Goal: Task Accomplishment & Management: Complete application form

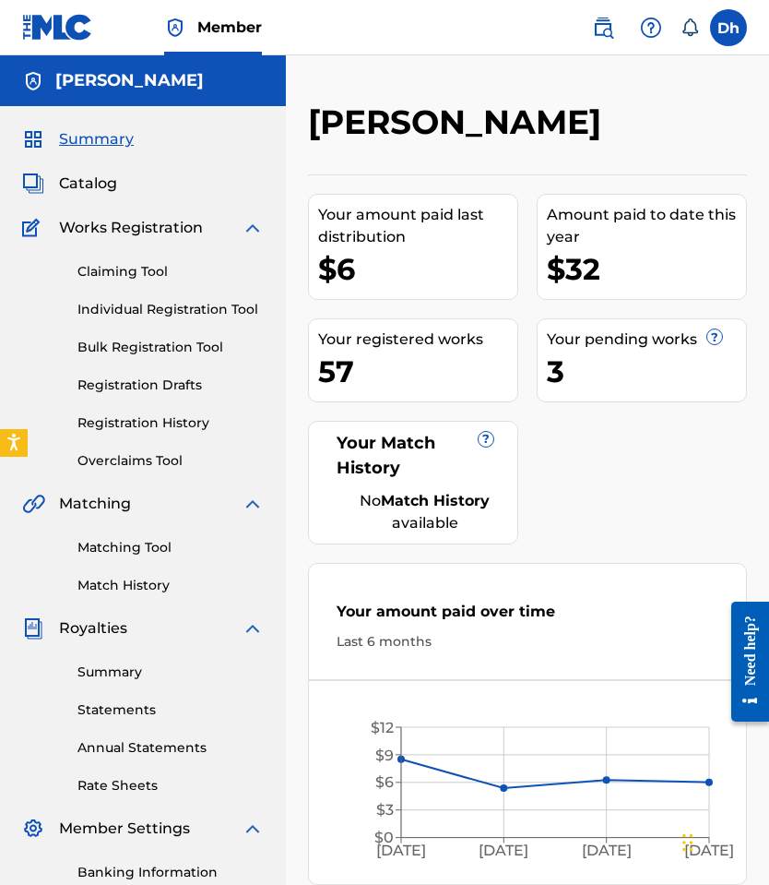
click at [172, 311] on link "Individual Registration Tool" at bounding box center [170, 309] width 186 height 19
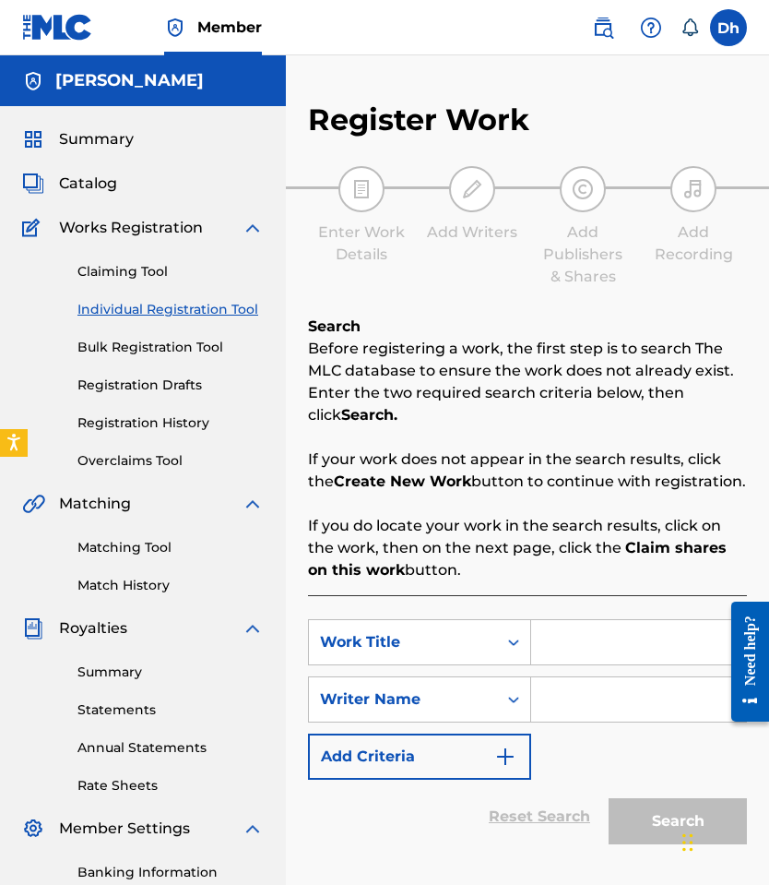
click at [566, 664] on input "Search Form" at bounding box center [638, 642] width 215 height 44
paste input "pretty V"
type input "pretty V"
click at [577, 716] on input "Search Form" at bounding box center [638, 699] width 215 height 44
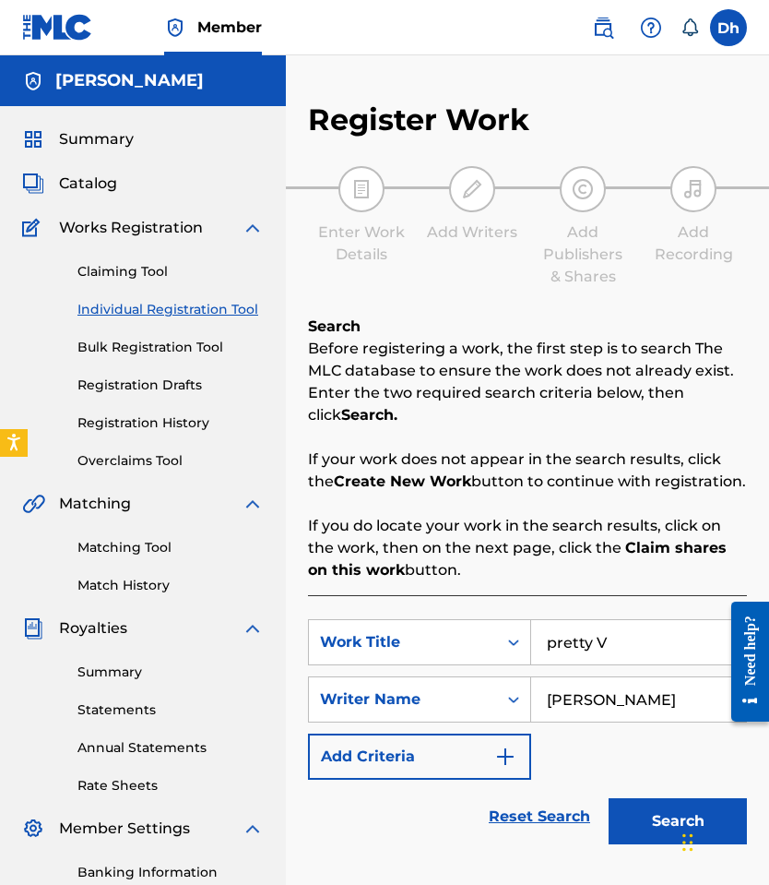
type input "[PERSON_NAME]"
click at [640, 841] on button "Search" at bounding box center [678, 821] width 138 height 46
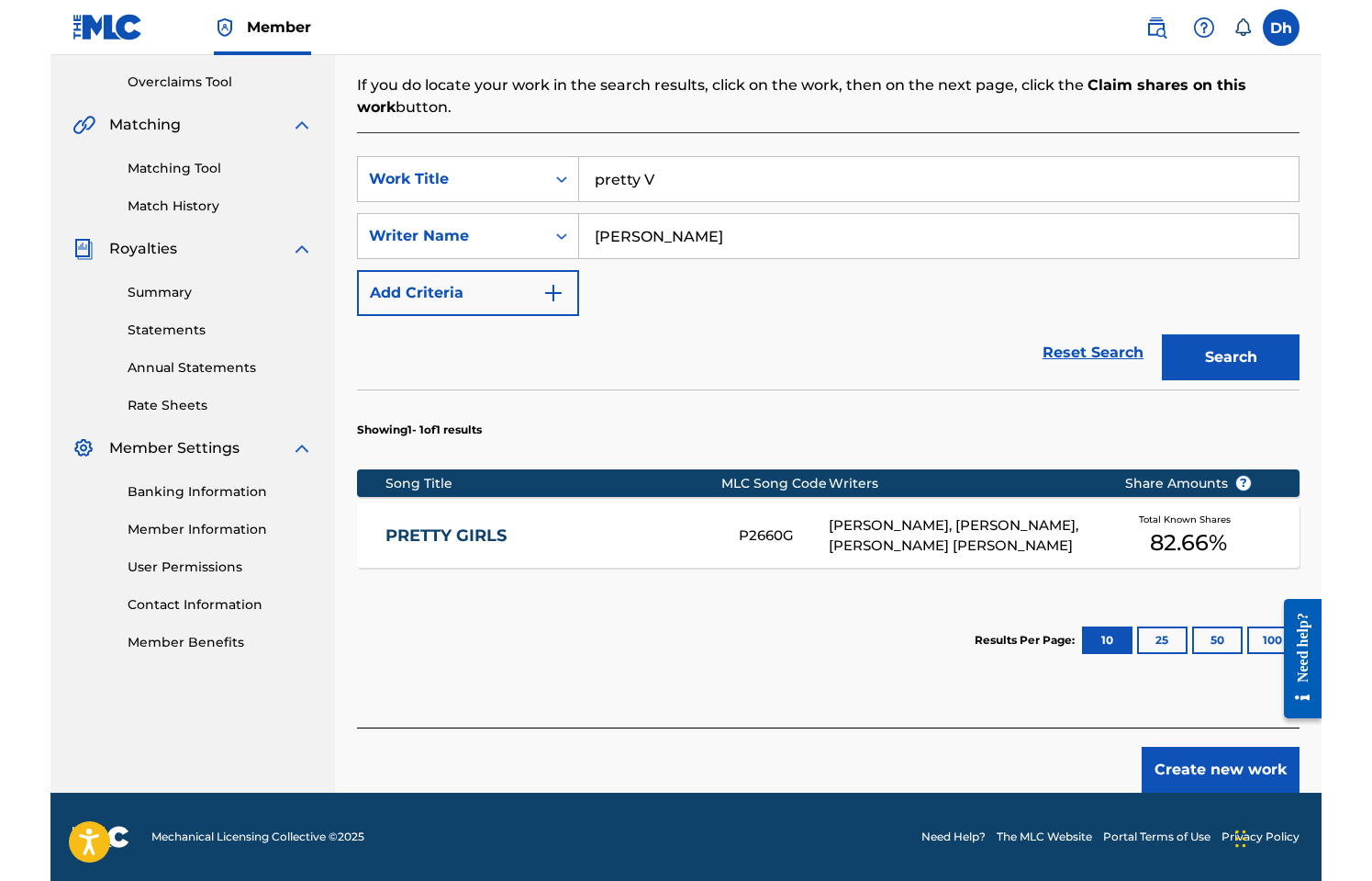
scroll to position [354, 0]
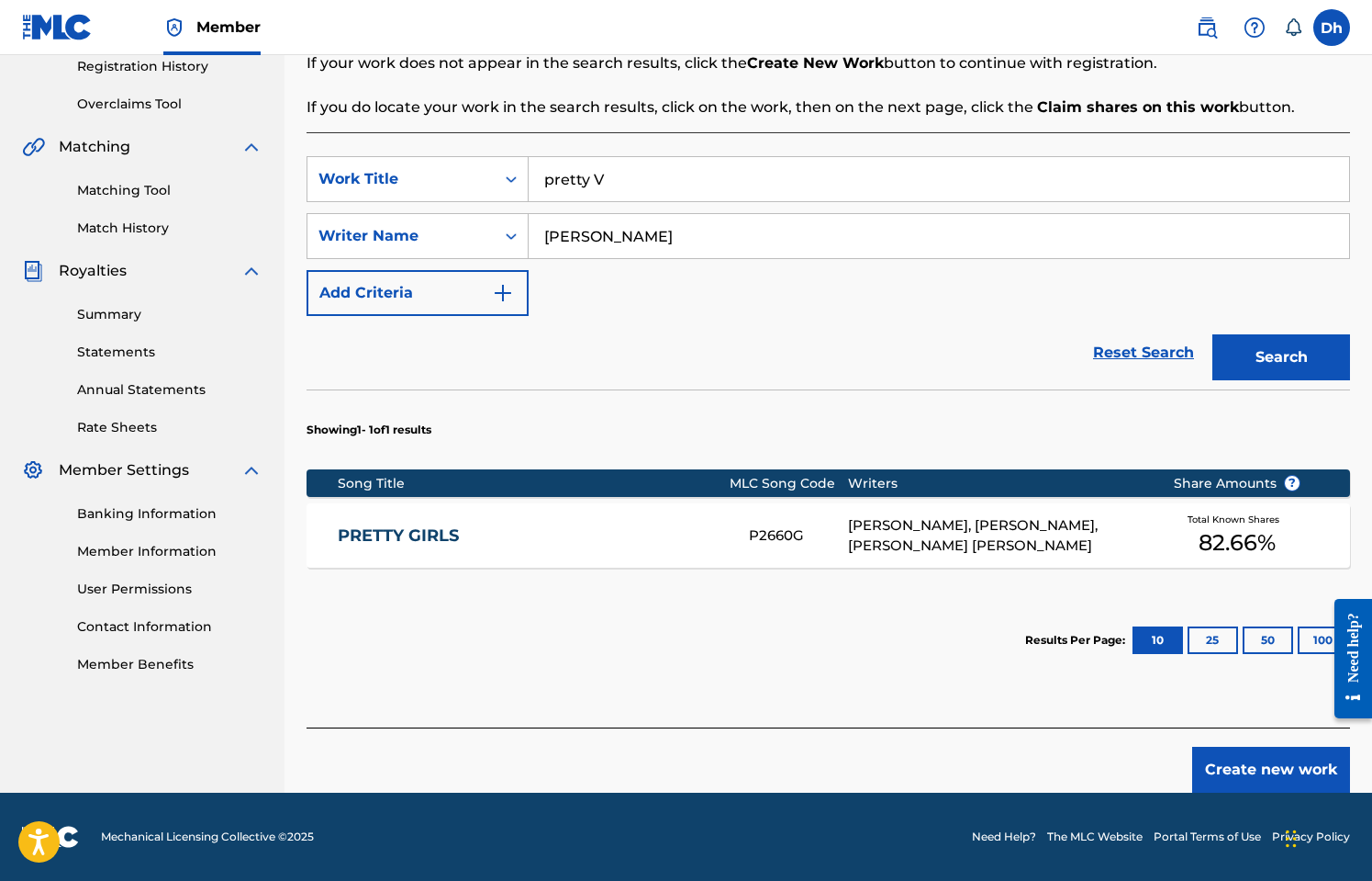
click at [764, 771] on button "Create new work" at bounding box center [1271, 770] width 158 height 46
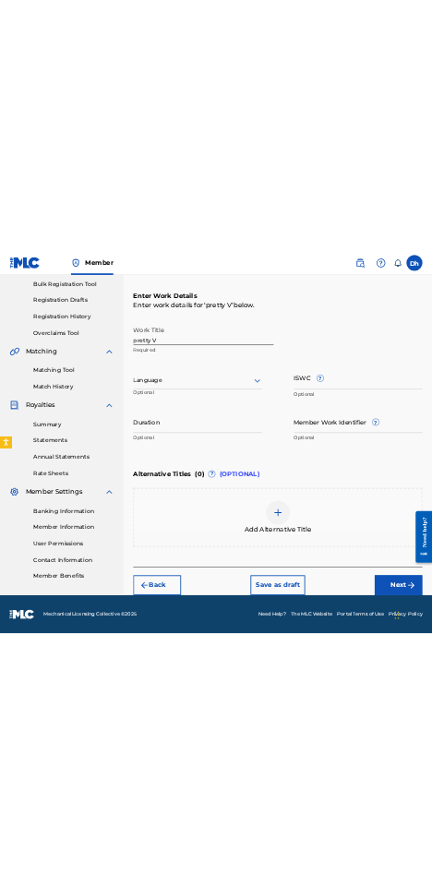
scroll to position [267, 0]
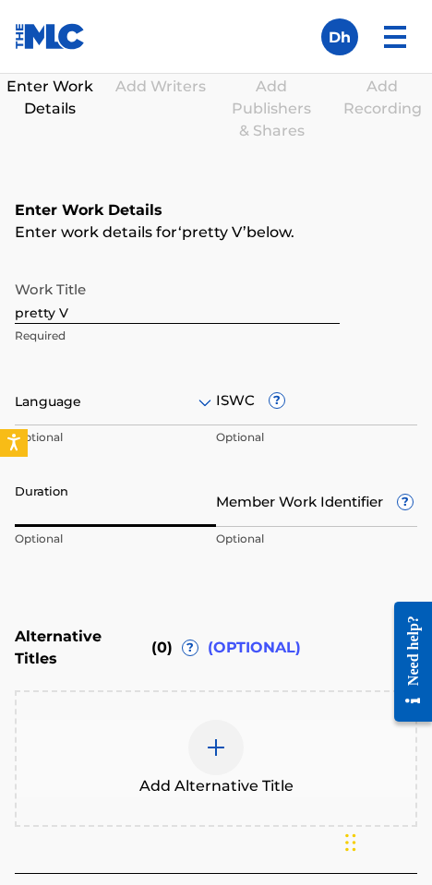
paste input "02:53"
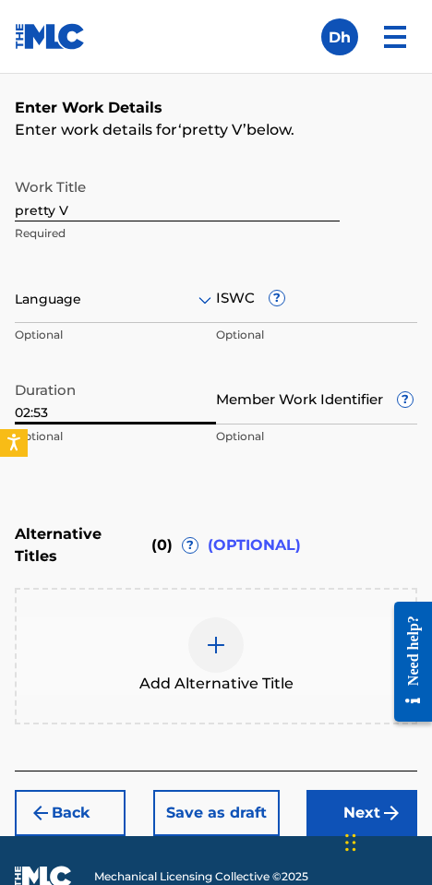
scroll to position [440, 0]
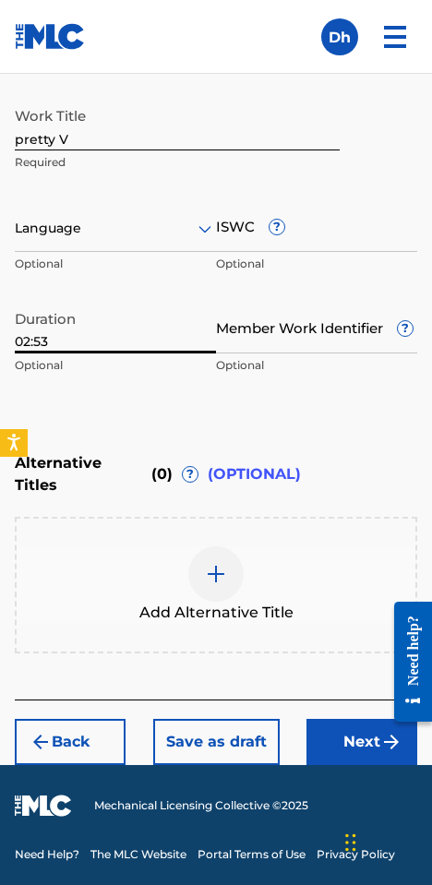
type input "02:53"
click at [362, 741] on button "Next" at bounding box center [361, 742] width 111 height 46
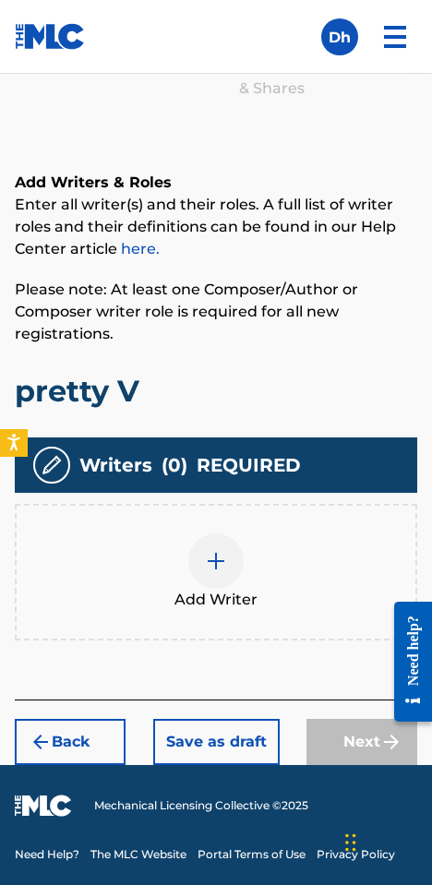
scroll to position [309, 0]
click at [203, 575] on div at bounding box center [215, 560] width 55 height 55
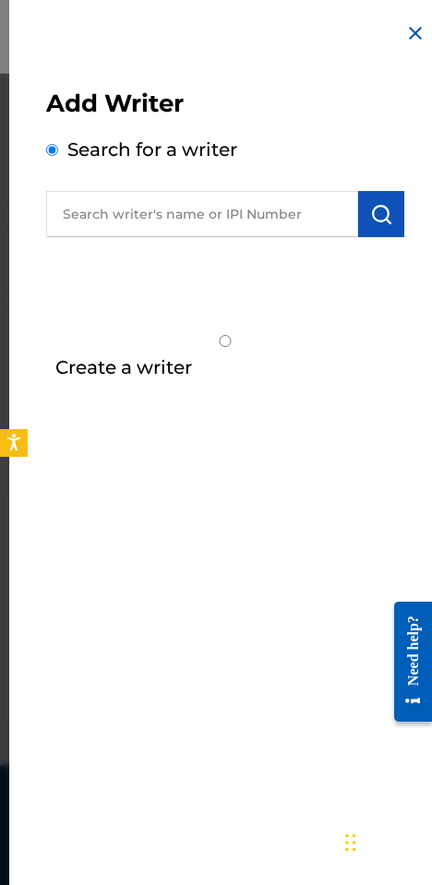
click at [94, 218] on input "text" at bounding box center [202, 214] width 312 height 46
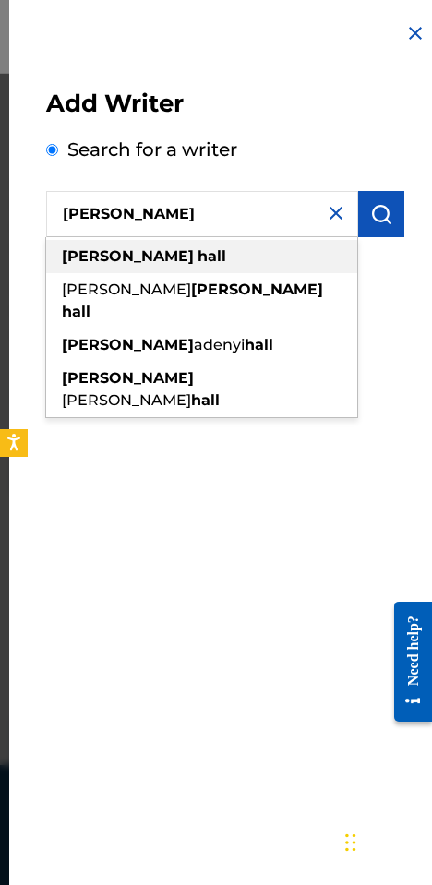
type input "[PERSON_NAME]"
click at [119, 245] on div "damian hall" at bounding box center [201, 256] width 311 height 33
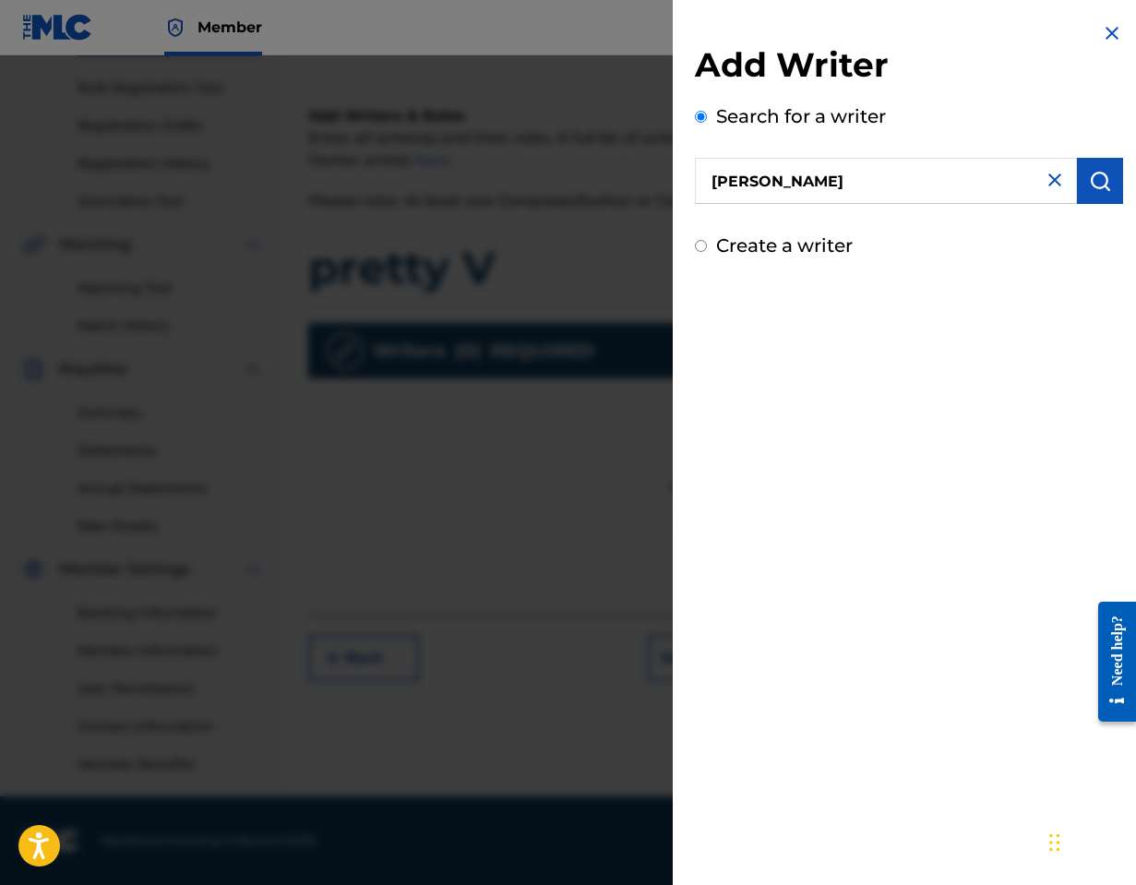
scroll to position [0, 0]
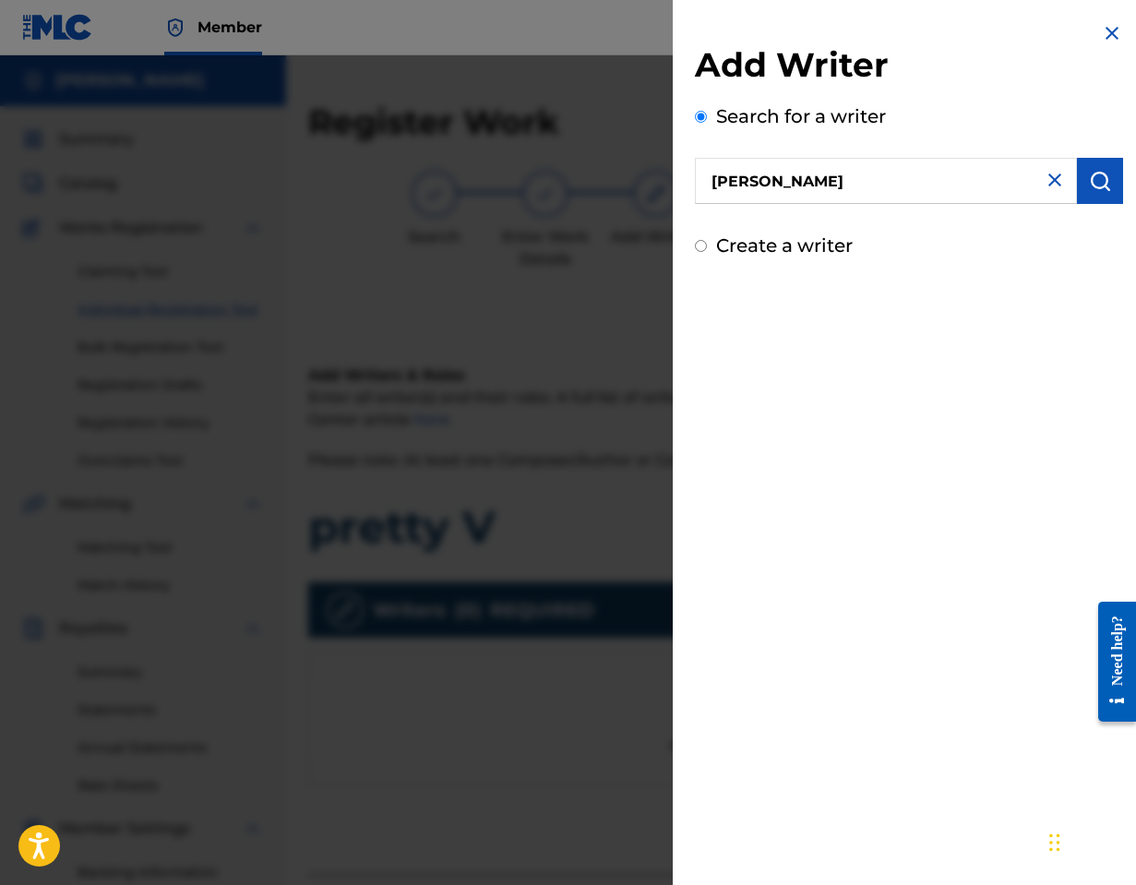
click at [768, 30] on img at bounding box center [1112, 33] width 22 height 22
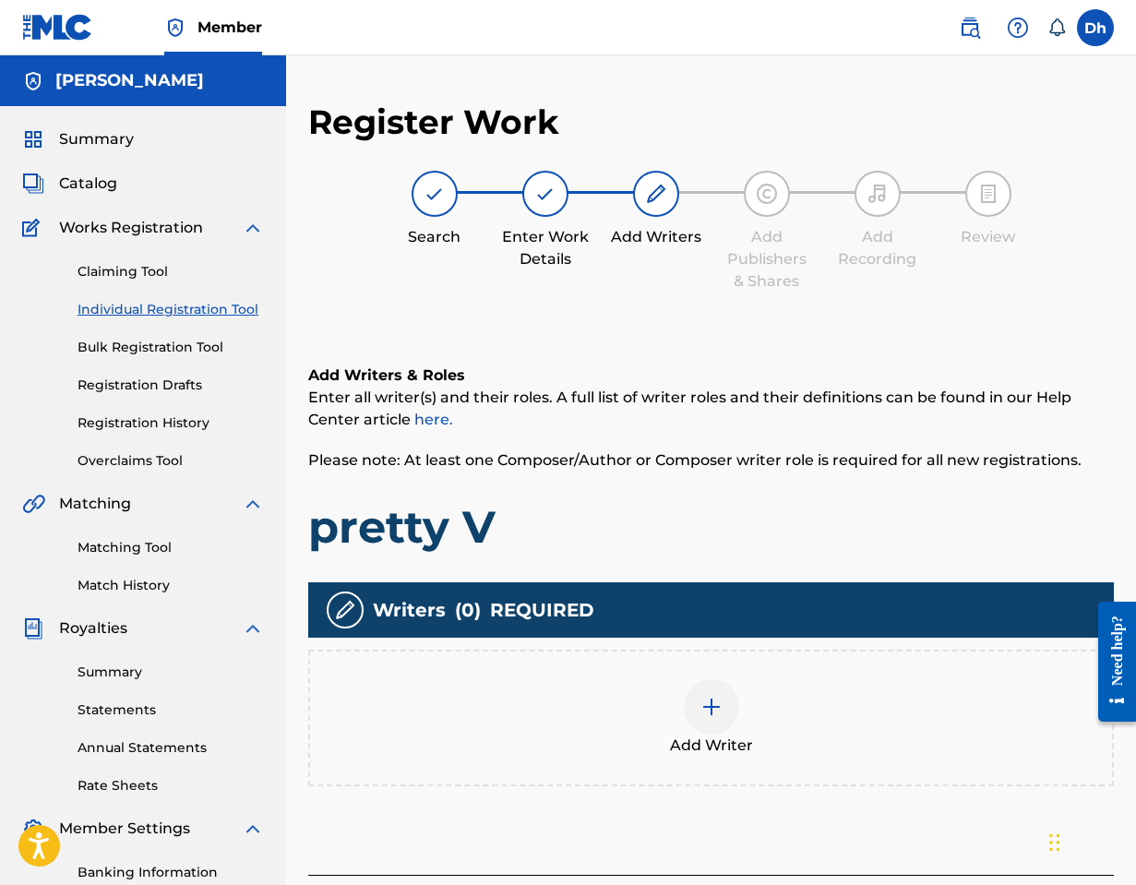
scroll to position [229, 0]
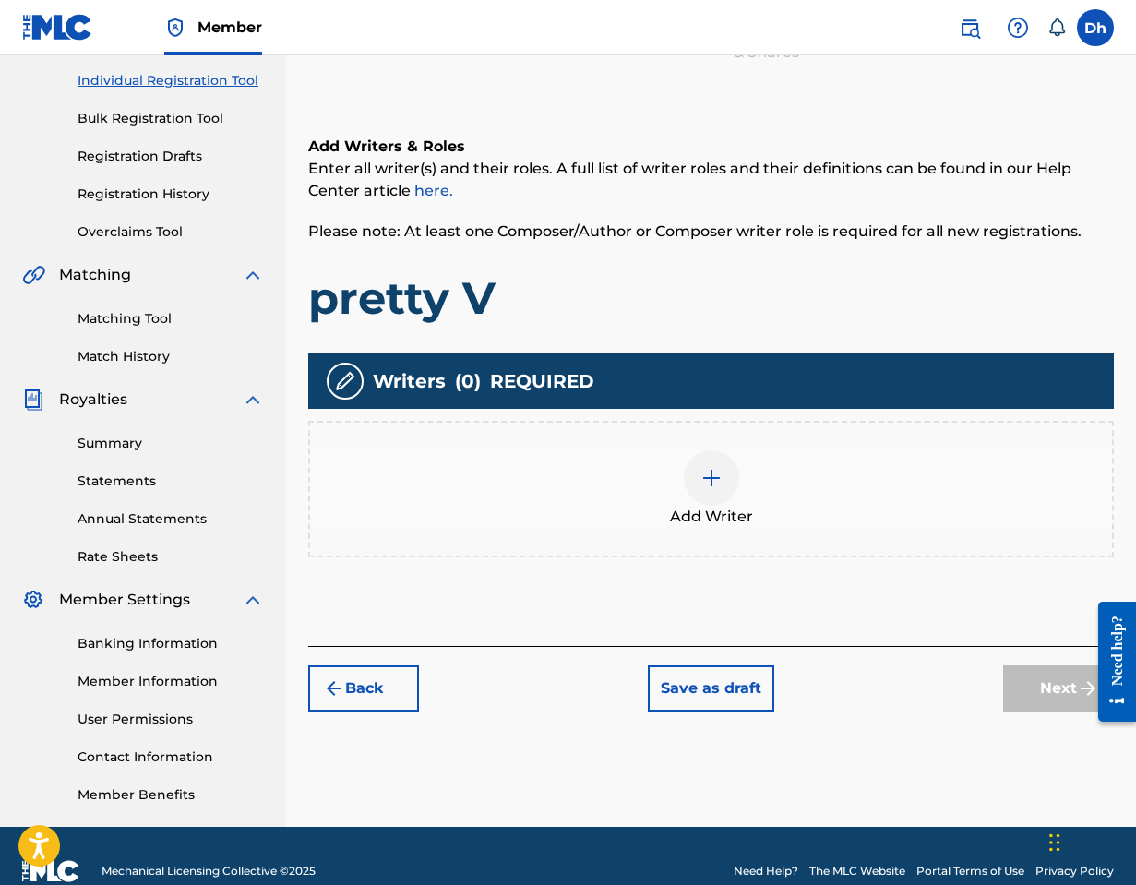
click at [700, 476] on img at bounding box center [711, 478] width 22 height 22
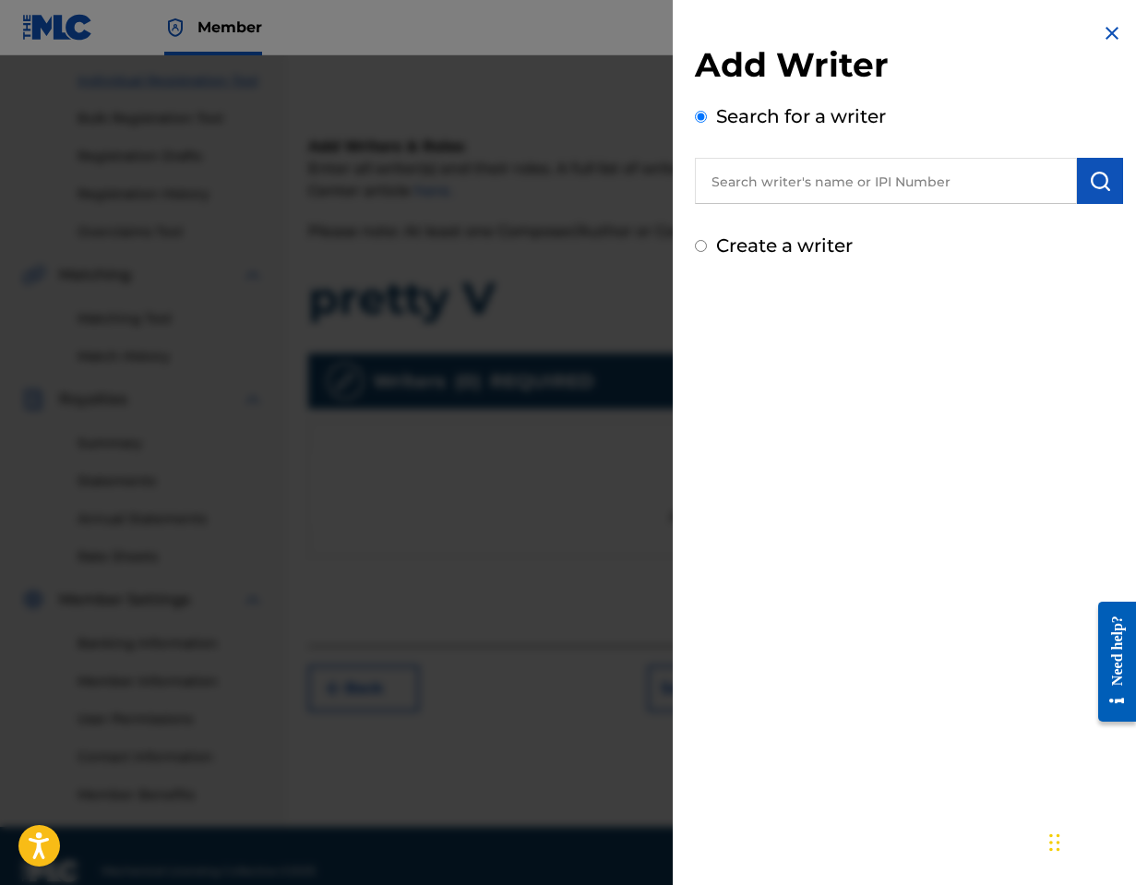
click at [705, 249] on input "Create a writer" at bounding box center [701, 246] width 12 height 12
radio input "false"
radio input "true"
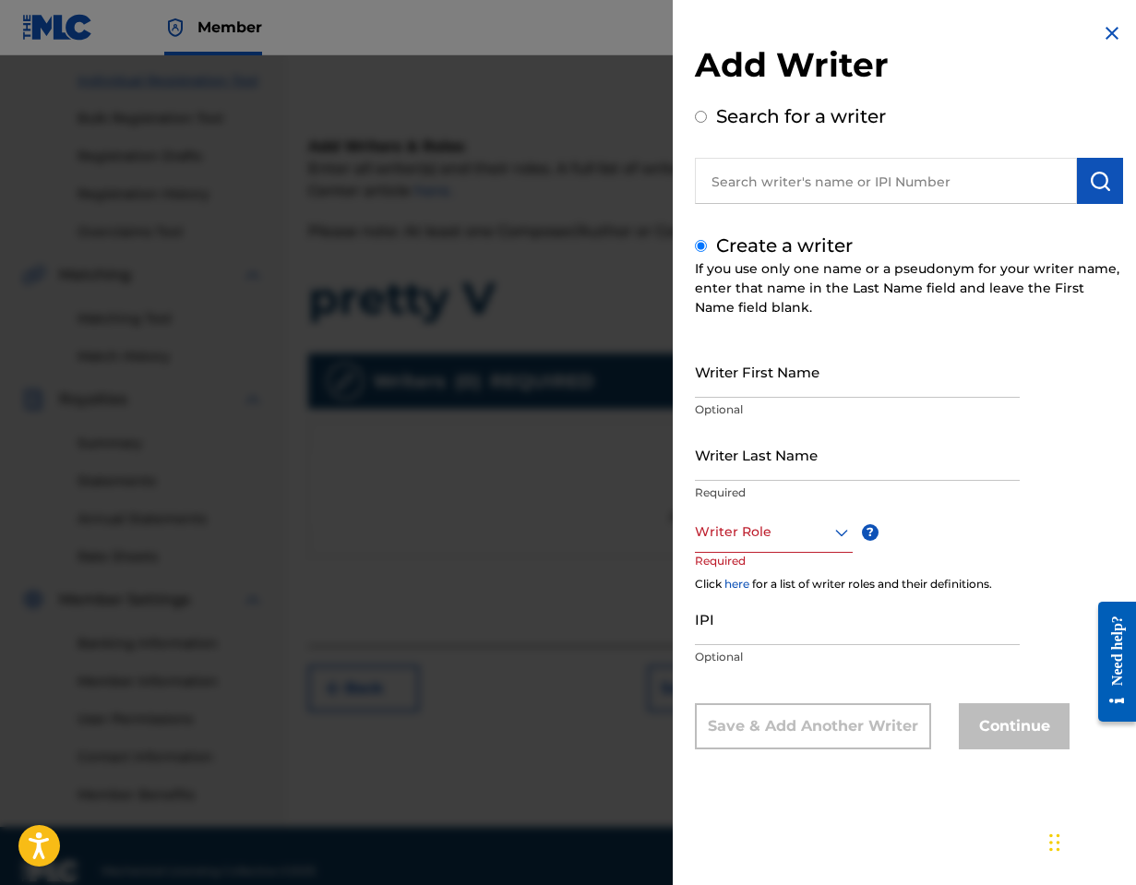
click at [742, 389] on input "Writer First Name" at bounding box center [857, 371] width 325 height 53
type input "[PERSON_NAME]"
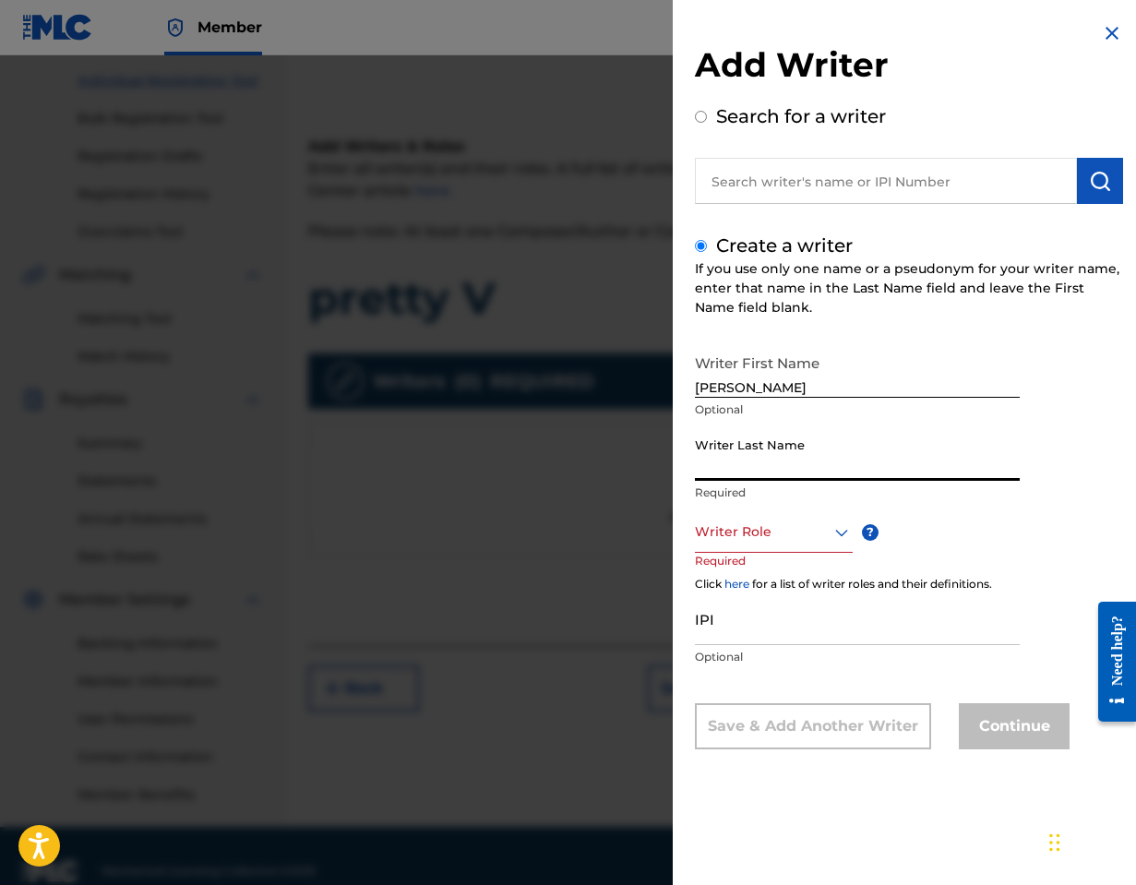
click at [717, 470] on input "Writer Last Name" at bounding box center [857, 454] width 325 height 53
type input "hall"
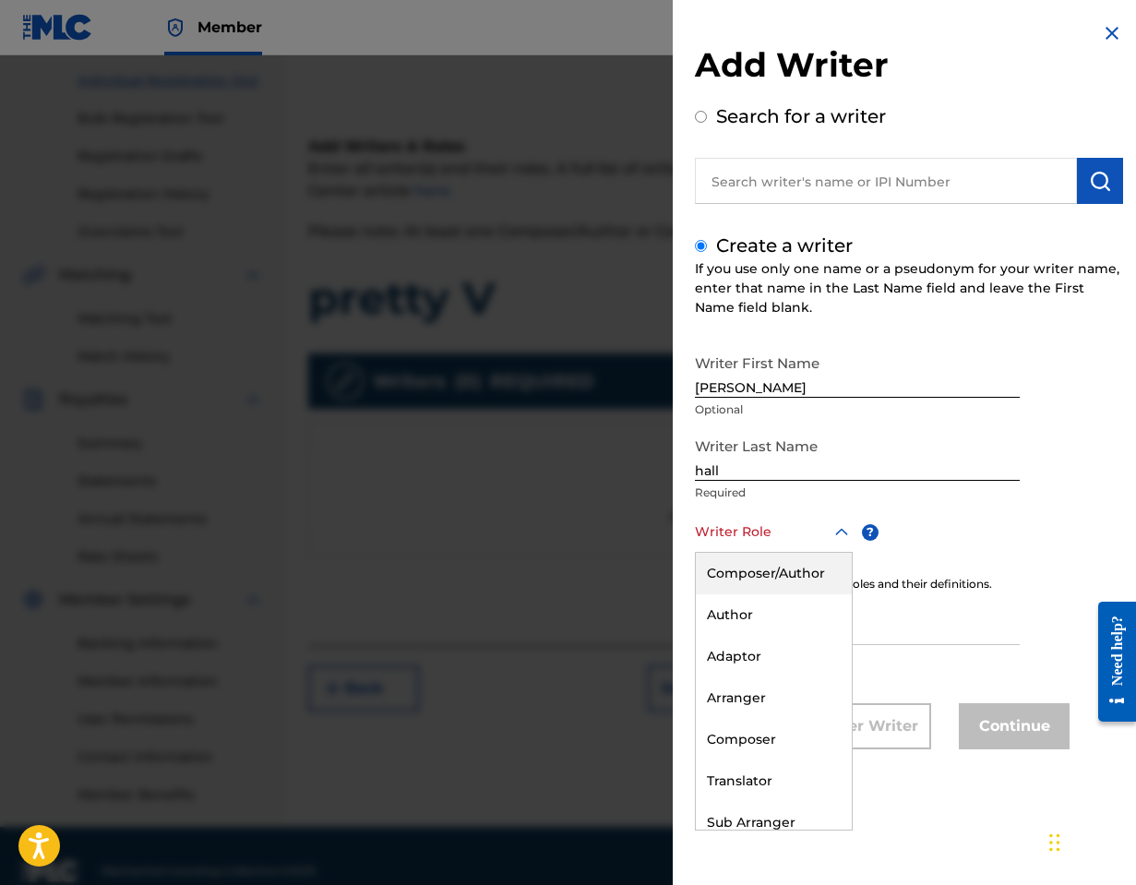
click at [768, 539] on div at bounding box center [774, 531] width 158 height 23
click at [768, 566] on div "Composer/Author" at bounding box center [774, 574] width 156 height 42
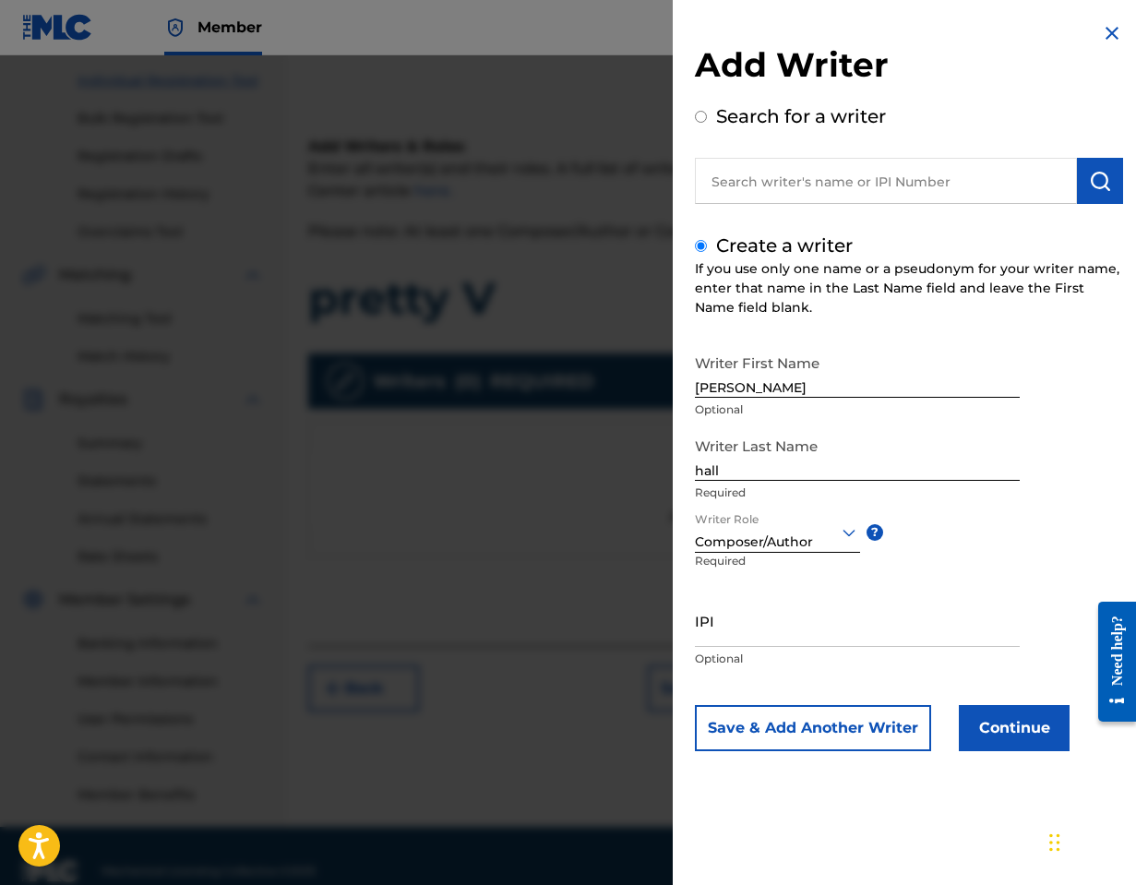
click at [768, 724] on button "Continue" at bounding box center [1014, 728] width 111 height 46
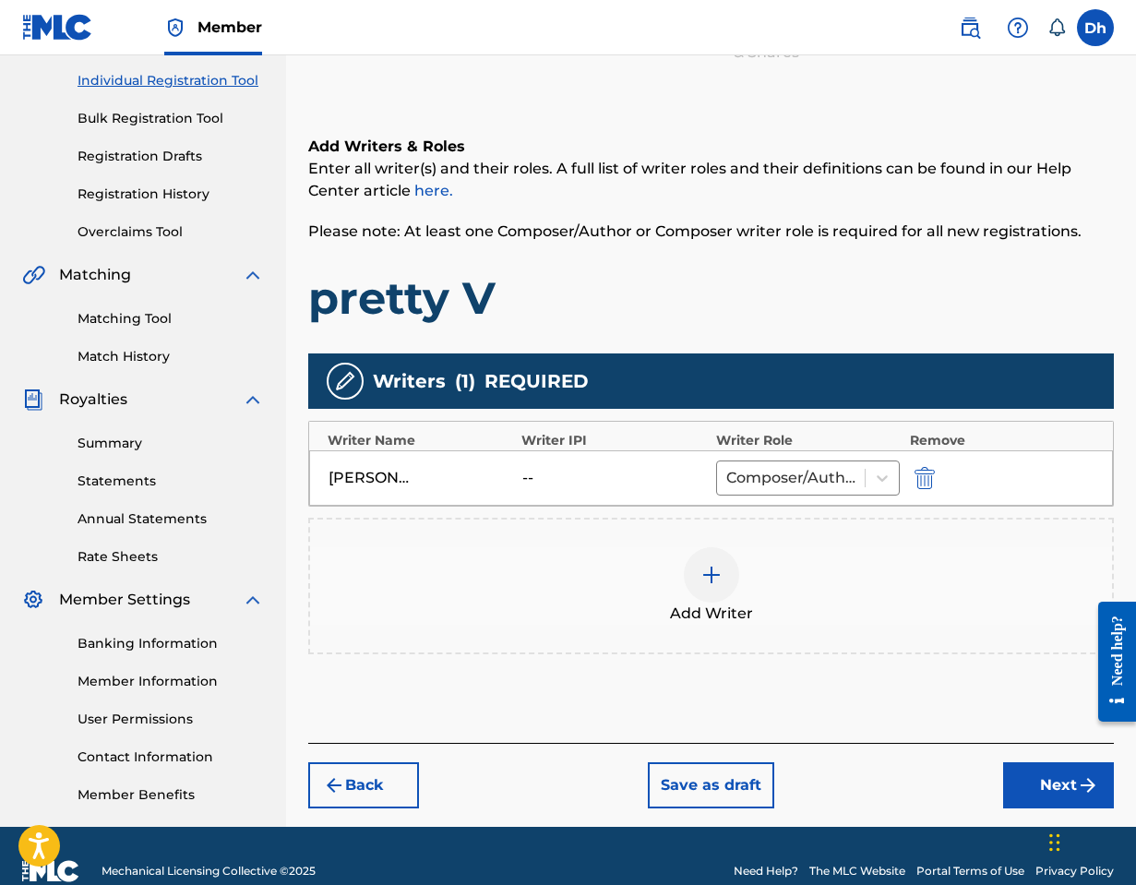
click at [768, 780] on button "Next" at bounding box center [1058, 785] width 111 height 46
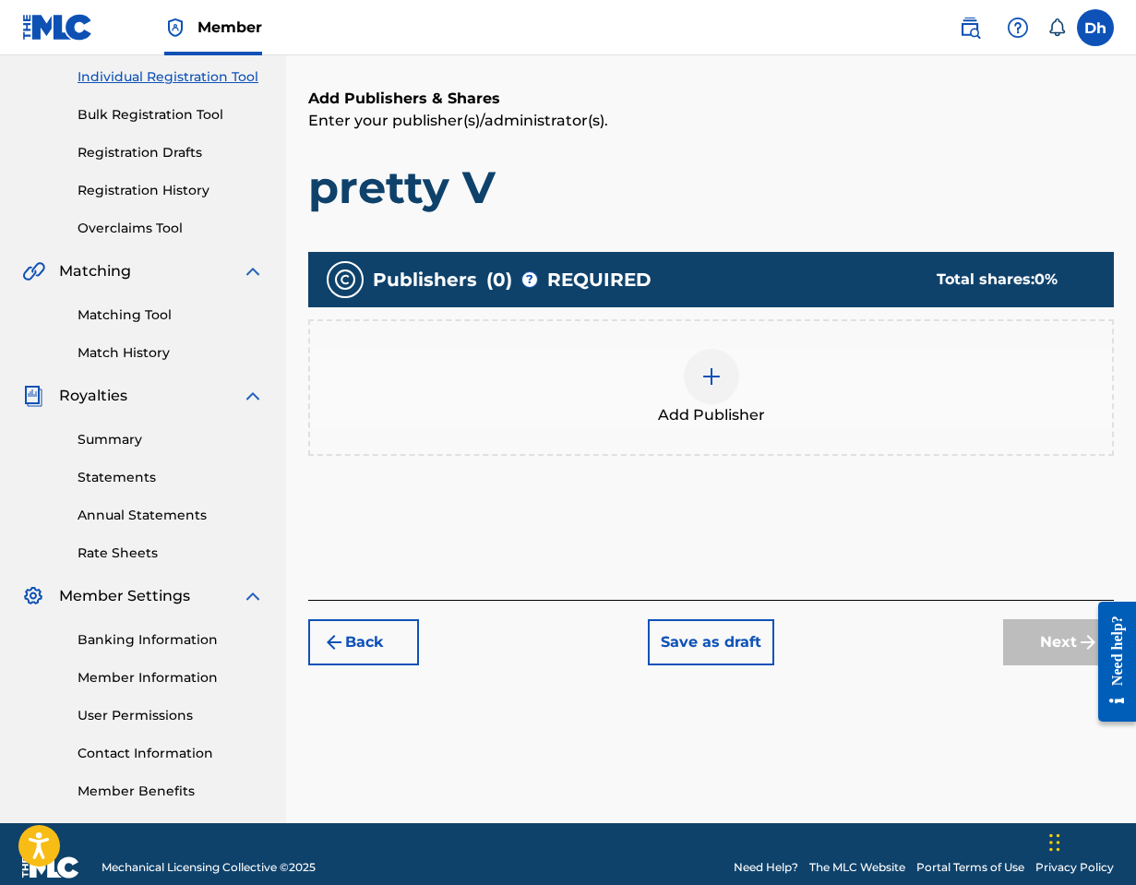
scroll to position [259, 0]
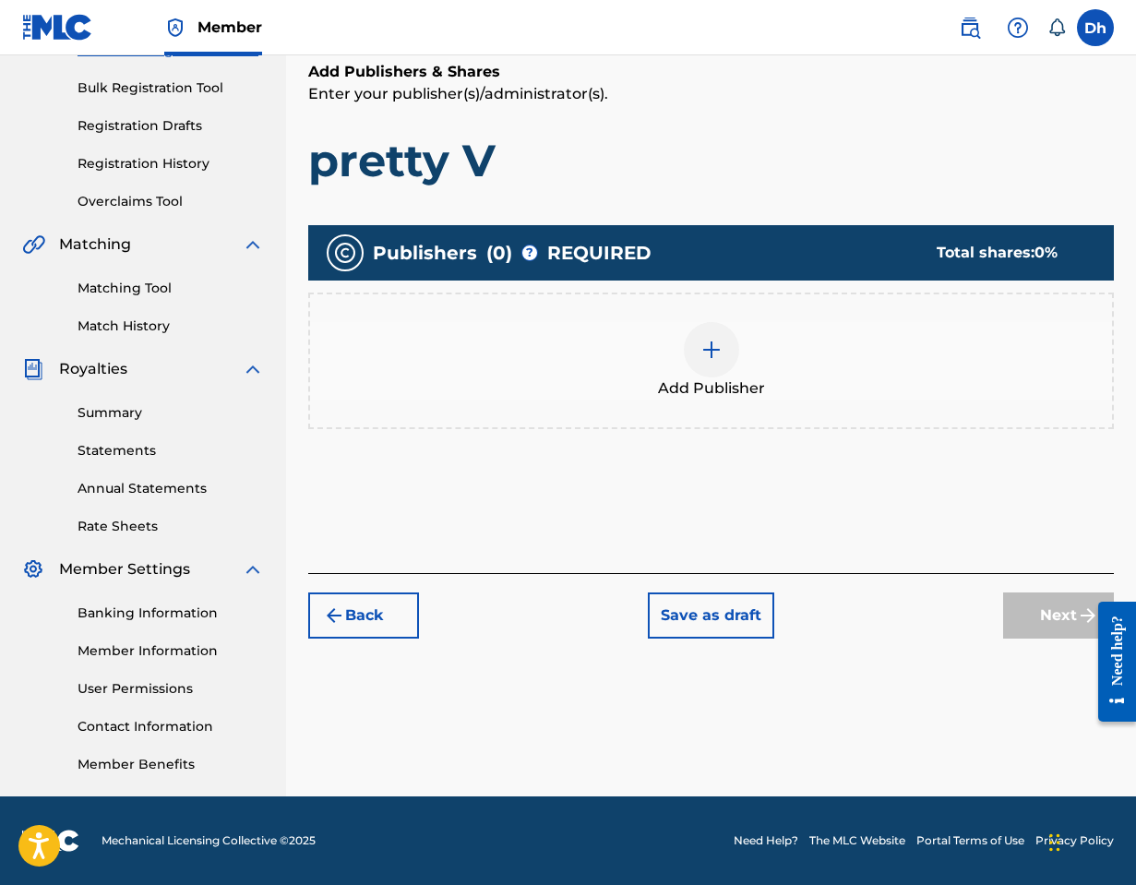
click at [709, 351] on img at bounding box center [711, 350] width 22 height 22
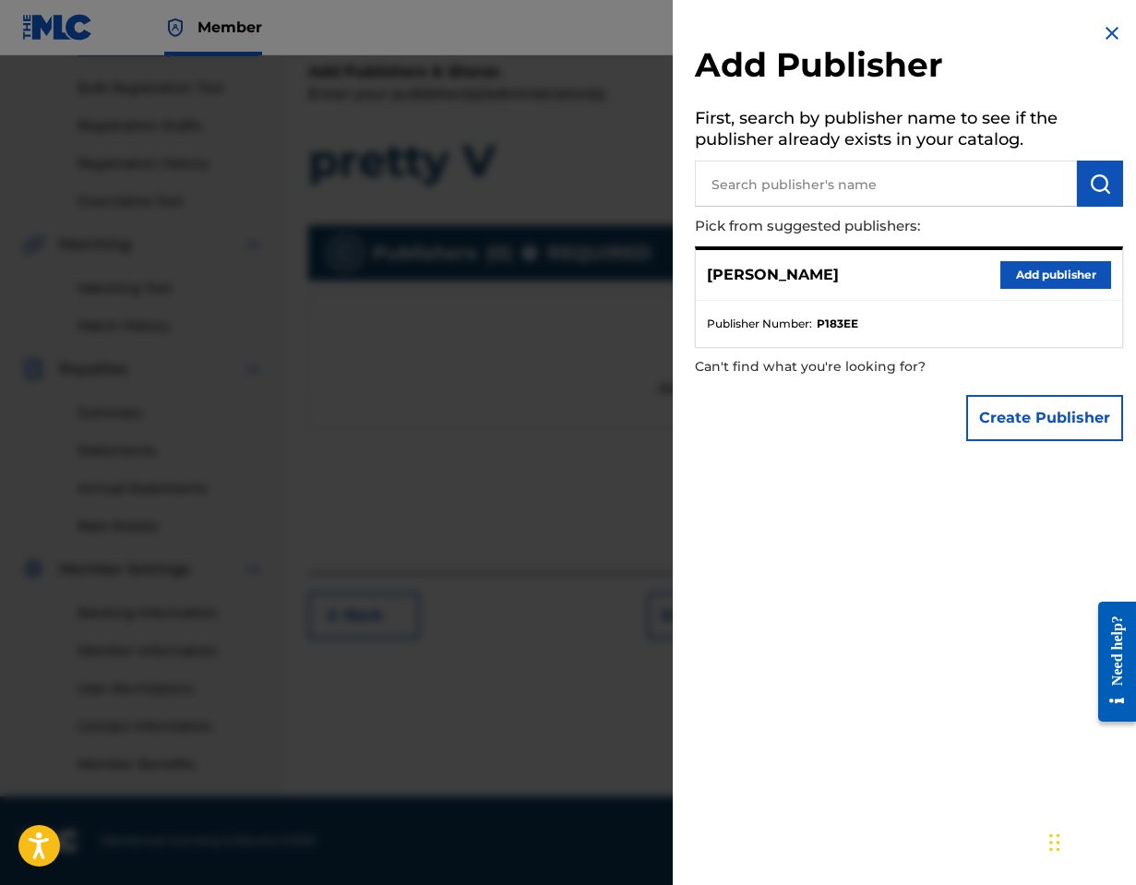
click at [768, 273] on button "Add publisher" at bounding box center [1055, 275] width 111 height 28
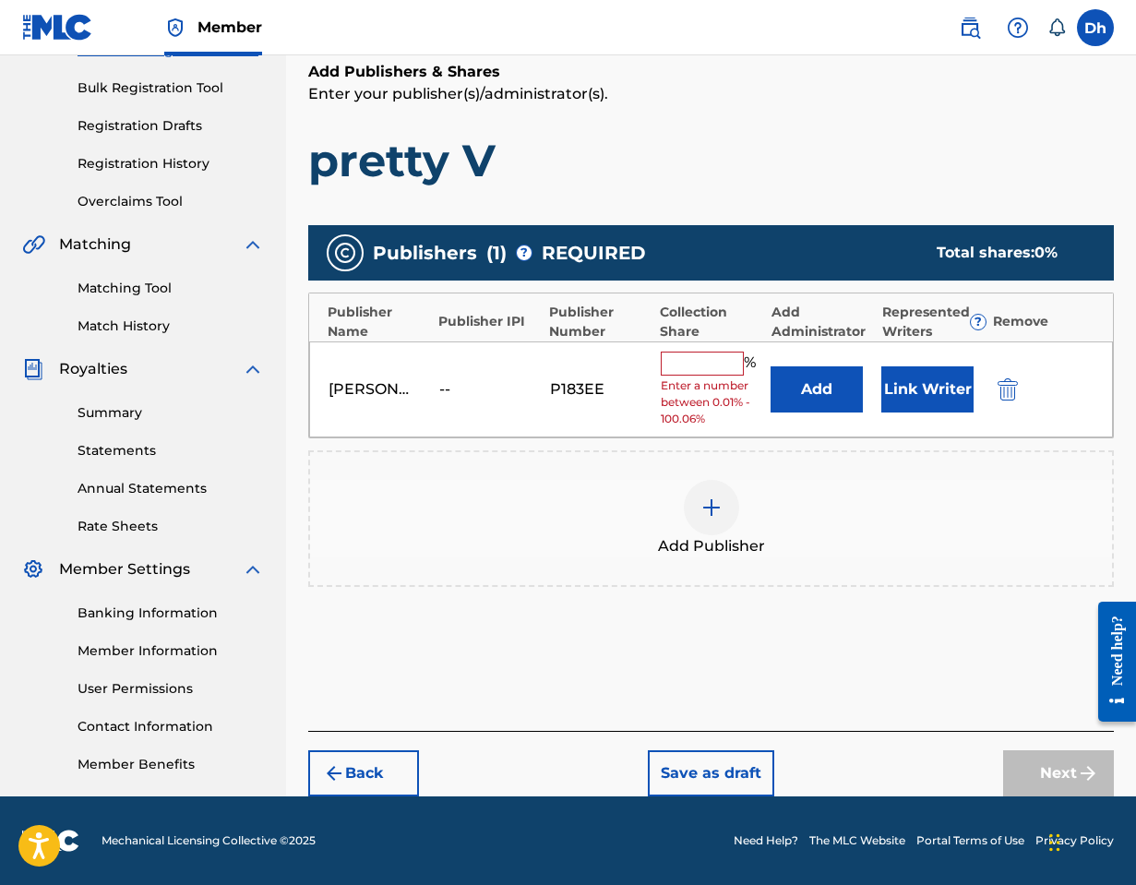
click at [663, 357] on input "text" at bounding box center [702, 363] width 83 height 24
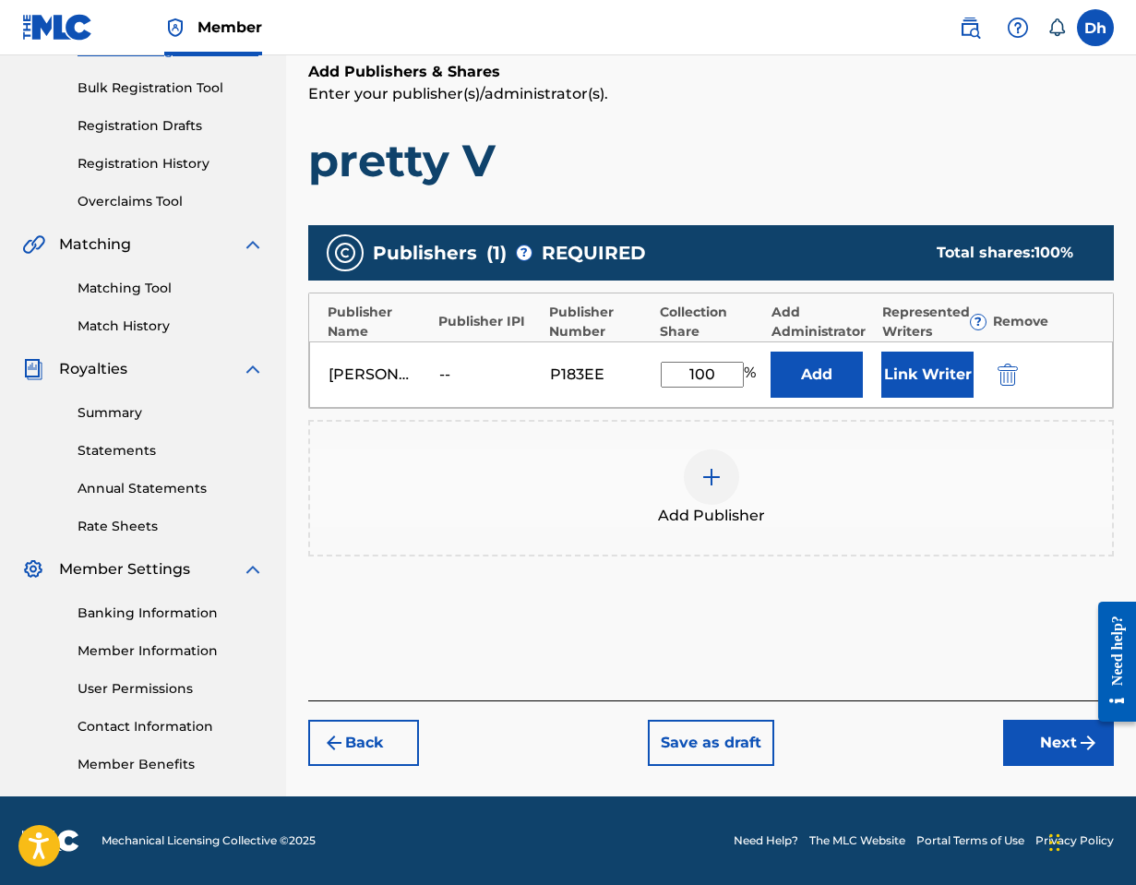
type input "100"
click at [768, 725] on button "Next" at bounding box center [1058, 743] width 111 height 46
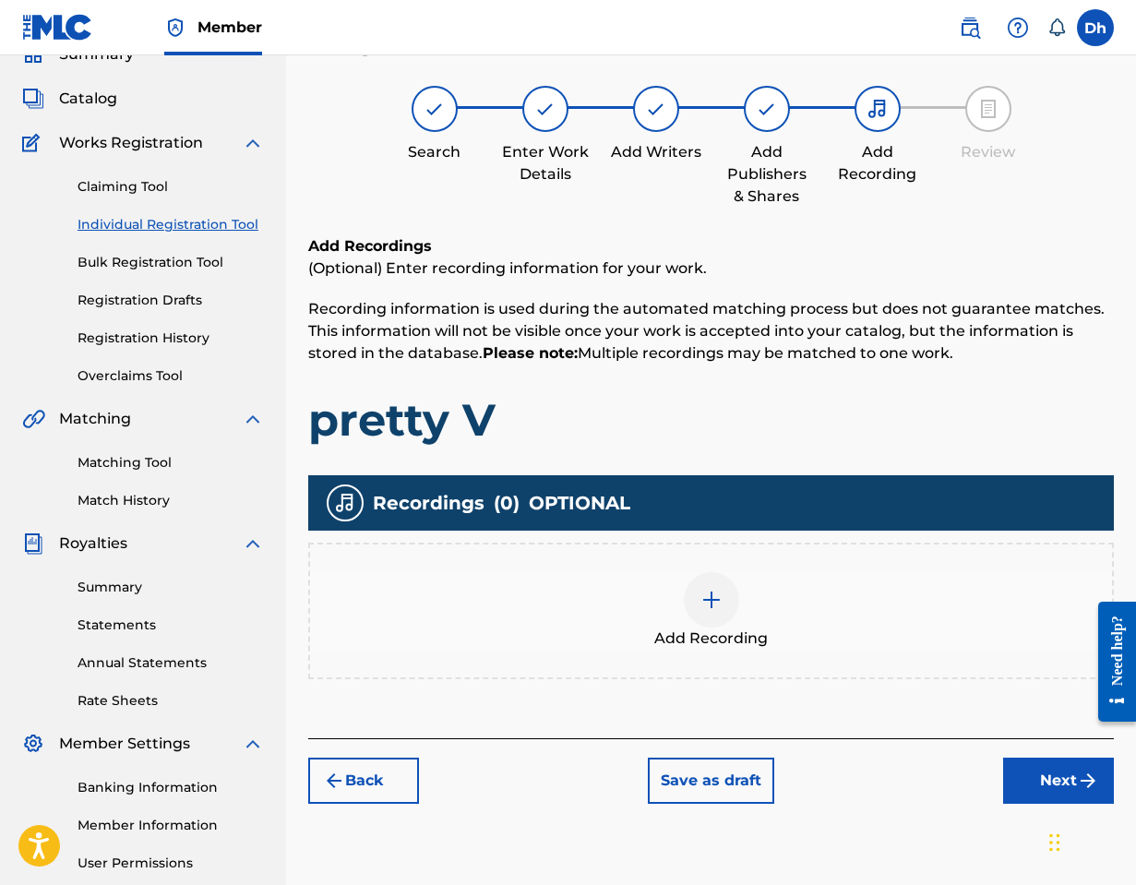
scroll to position [83, 0]
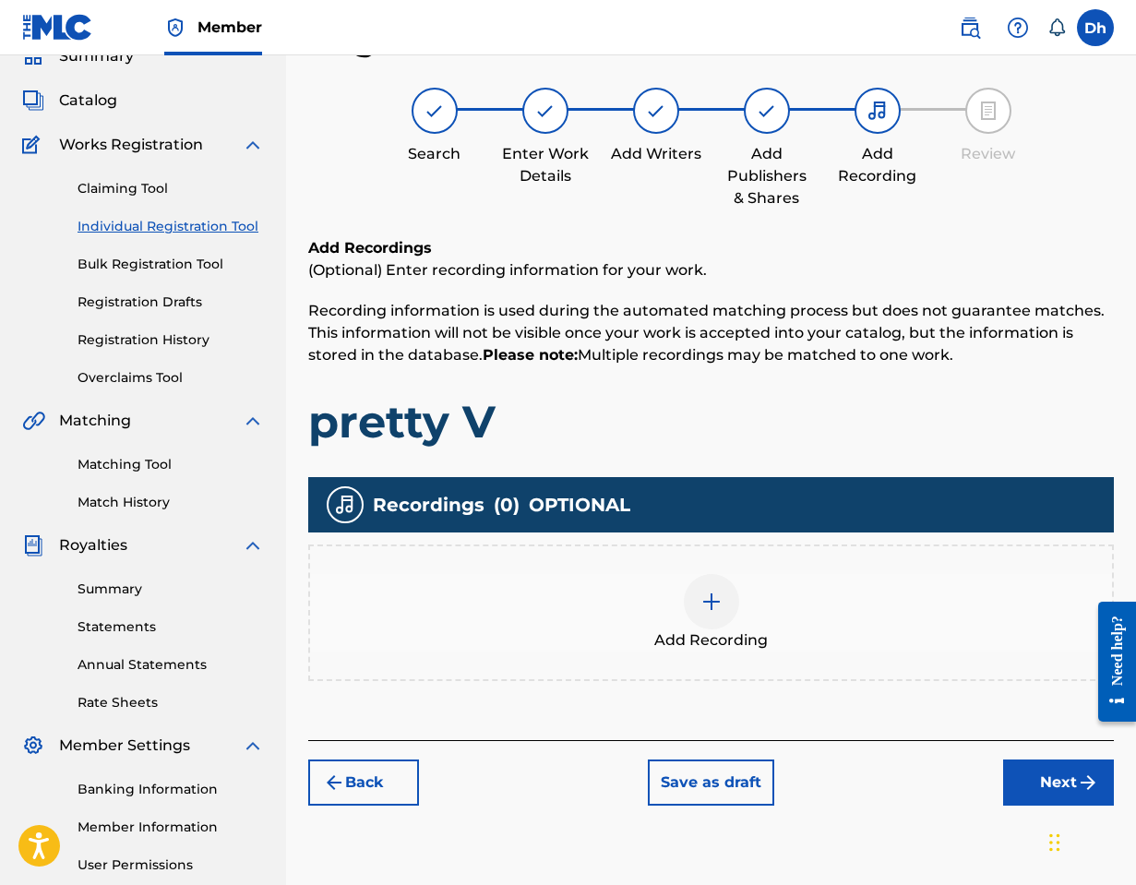
click at [768, 787] on button "Next" at bounding box center [1058, 782] width 111 height 46
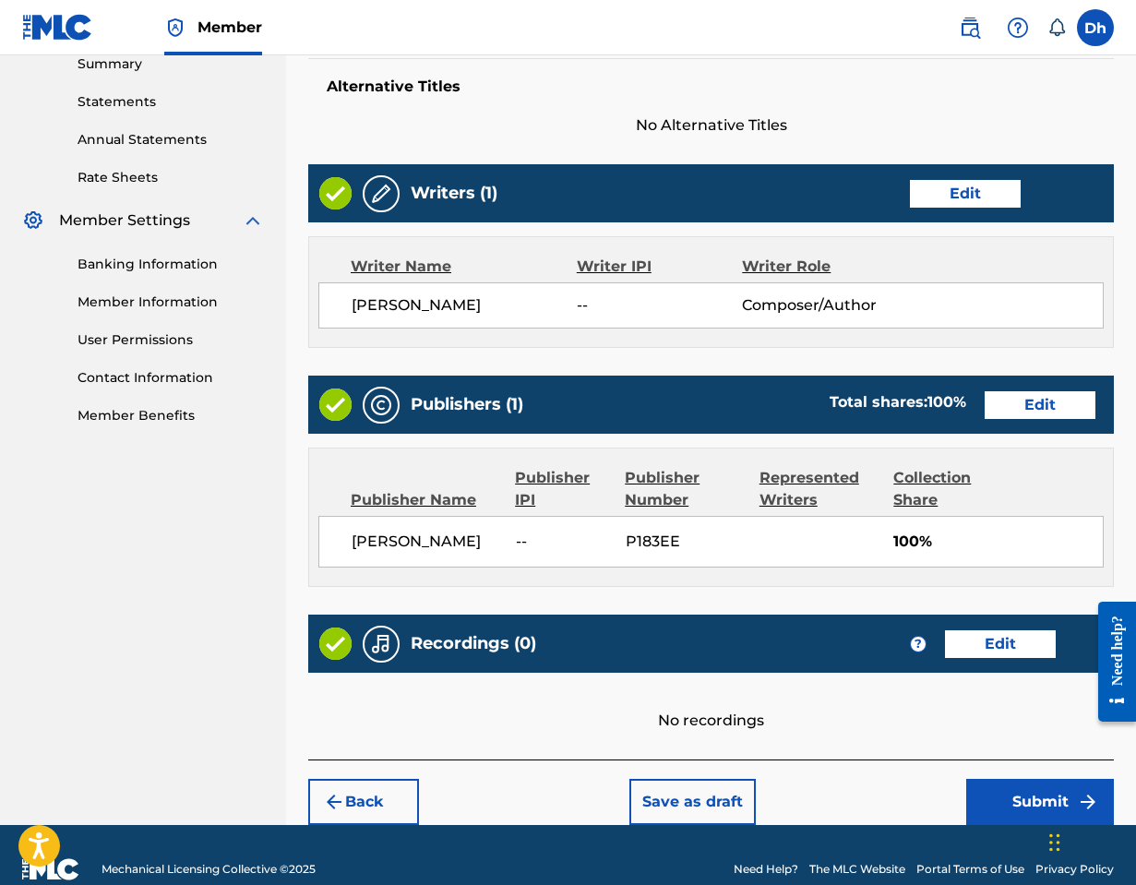
scroll to position [637, 0]
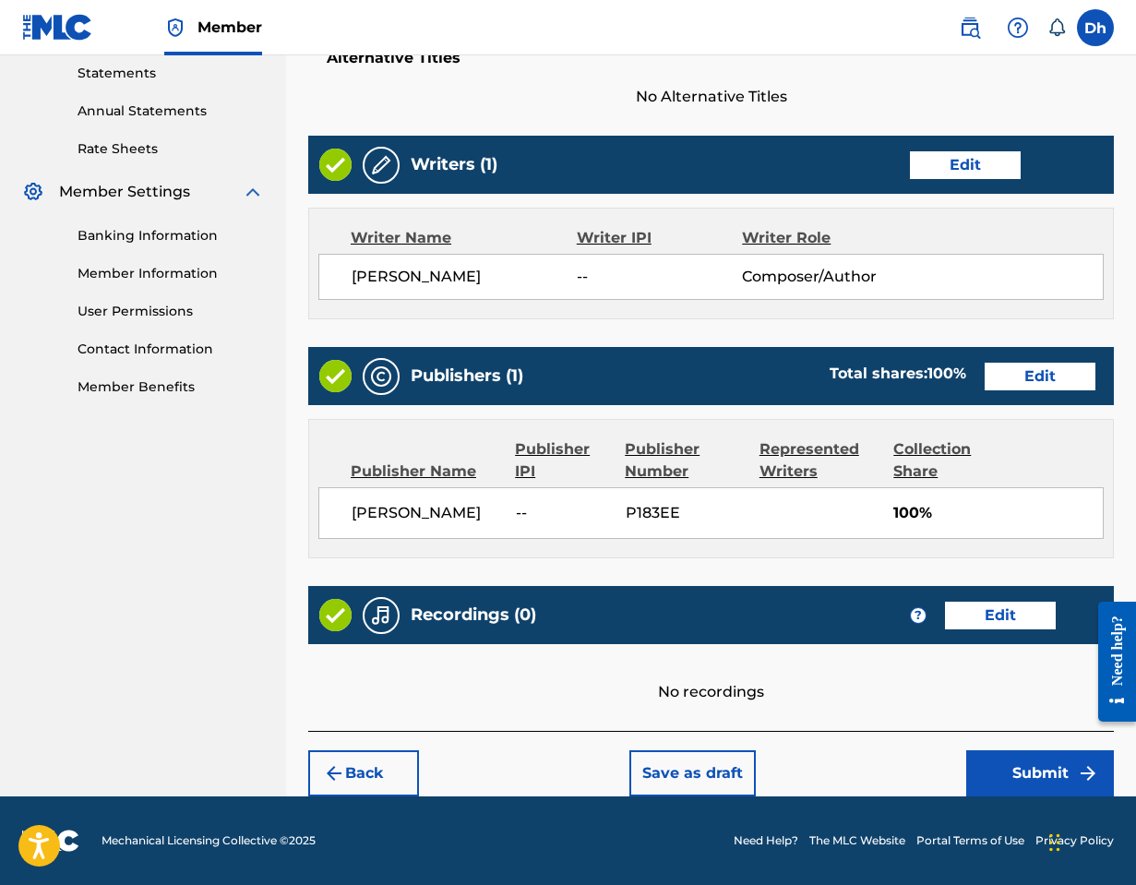
click at [768, 759] on button "Submit" at bounding box center [1040, 773] width 148 height 46
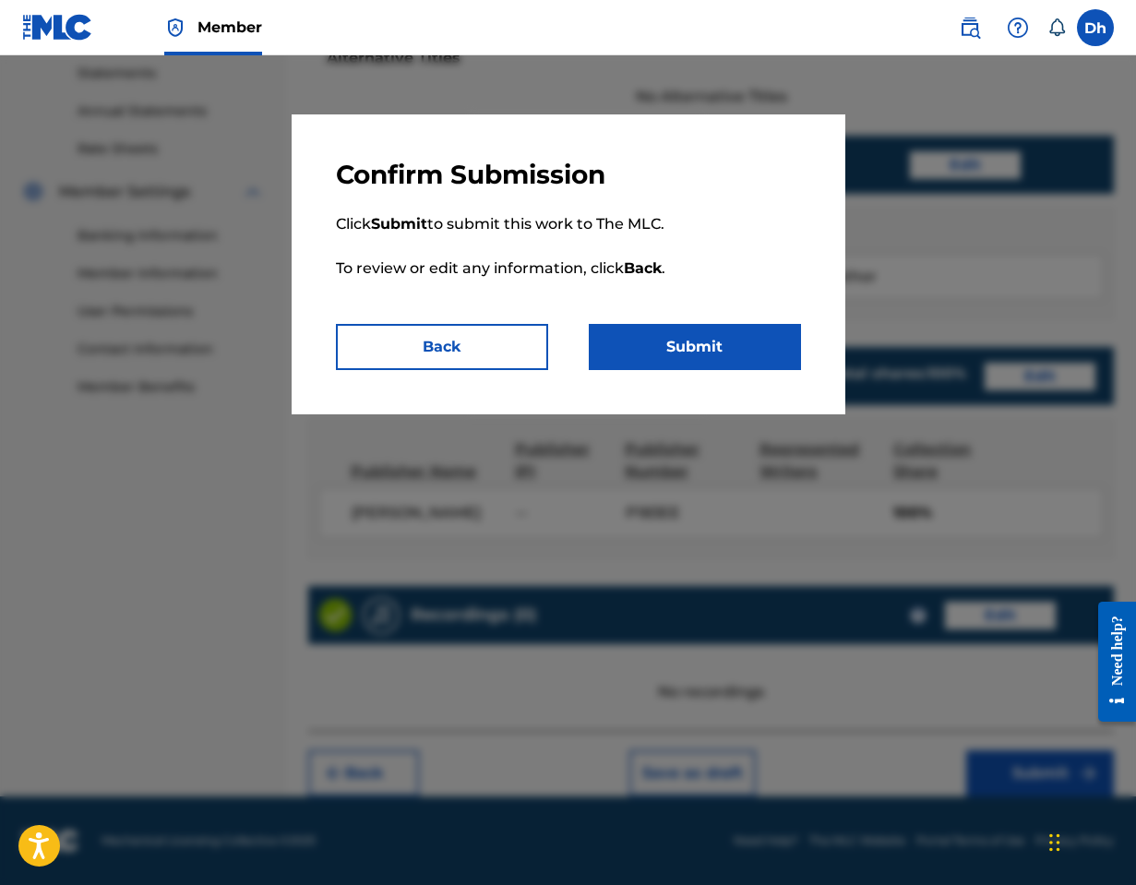
click at [683, 342] on button "Submit" at bounding box center [695, 347] width 212 height 46
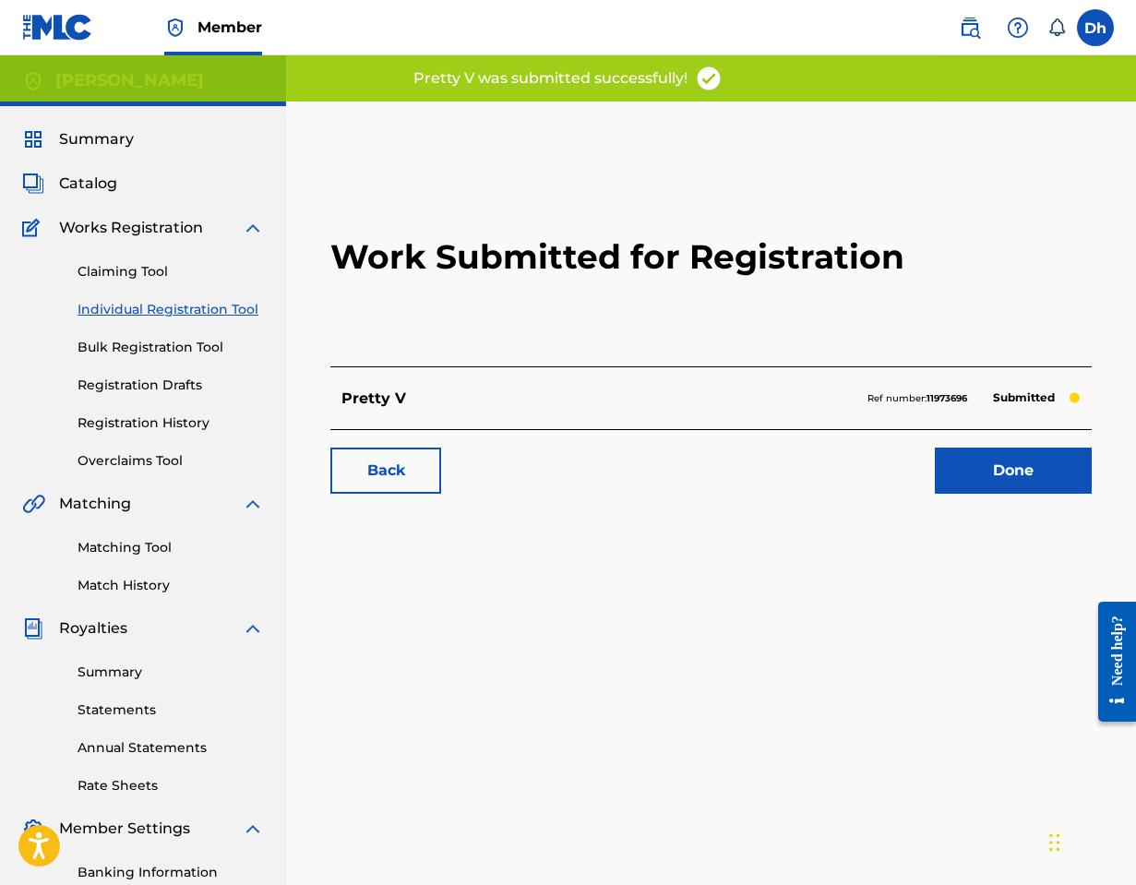
click at [768, 463] on link "Done" at bounding box center [1013, 470] width 157 height 46
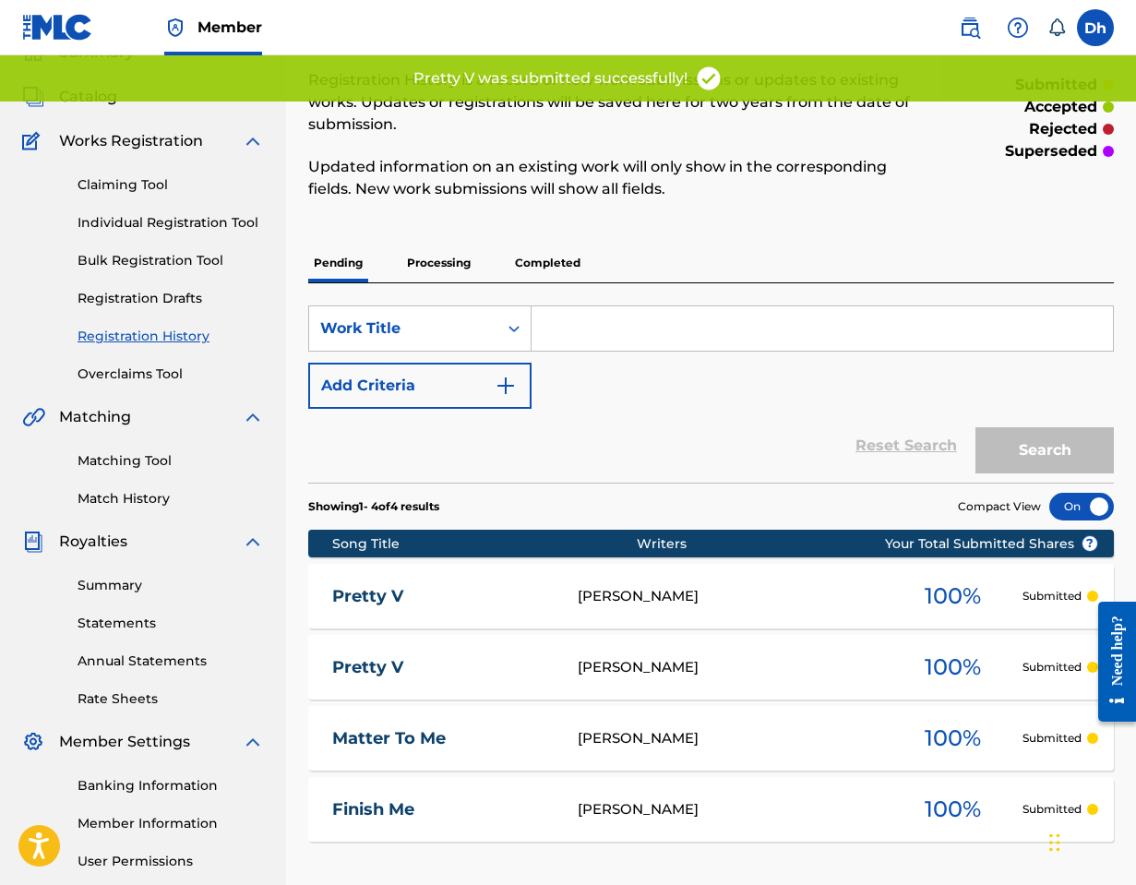
scroll to position [156, 0]
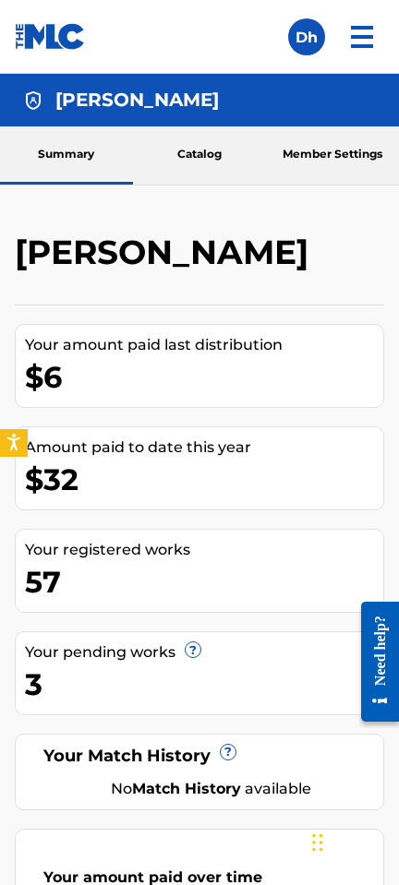
click at [359, 40] on img at bounding box center [361, 37] width 44 height 44
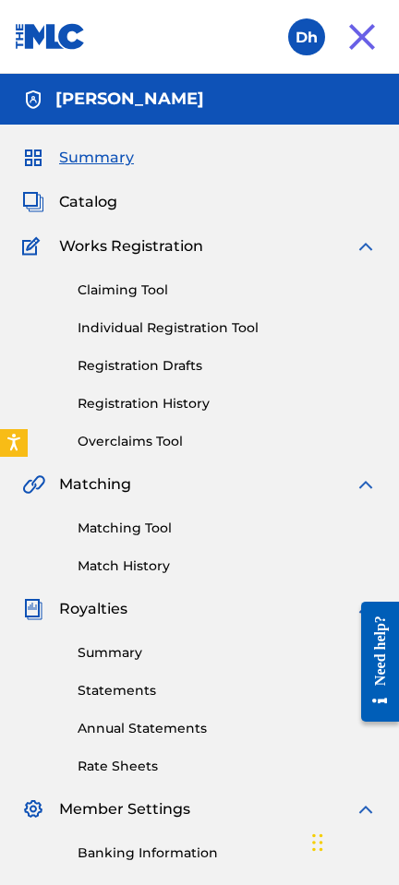
click at [115, 327] on link "Individual Registration Tool" at bounding box center [226, 327] width 299 height 19
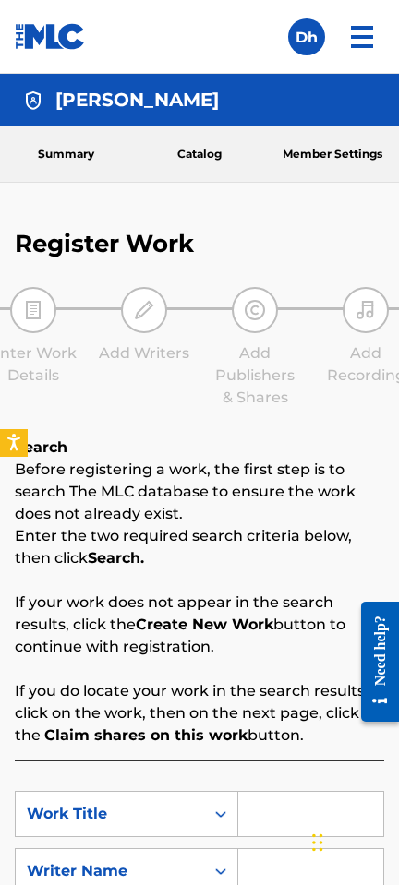
scroll to position [308, 0]
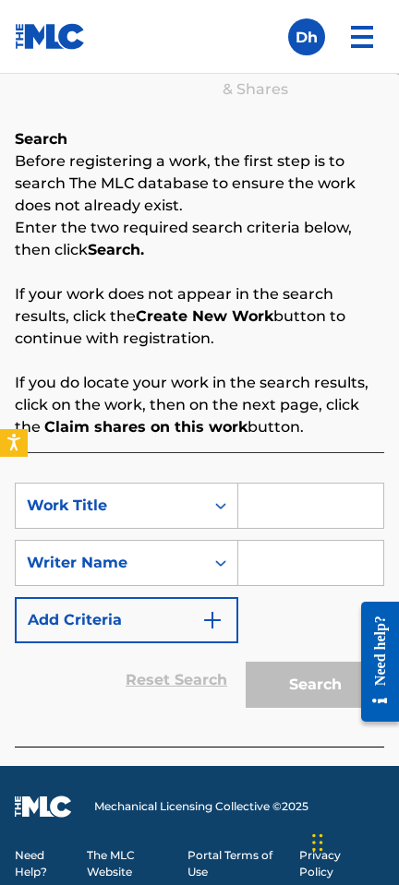
click at [278, 499] on input "Search Form" at bounding box center [310, 505] width 145 height 44
paste input "Ho's Crazy"
type input "Ho's Crazy"
click at [271, 564] on input "Search Form" at bounding box center [310, 563] width 145 height 44
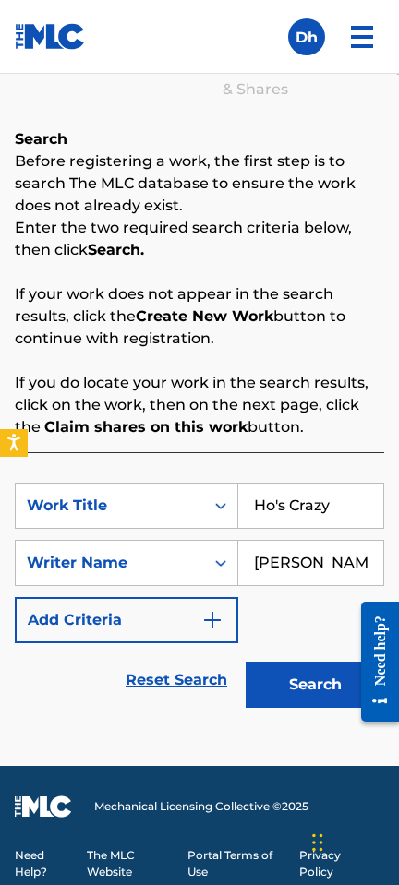
type input "[PERSON_NAME]"
click at [315, 684] on button "Search" at bounding box center [314, 684] width 138 height 46
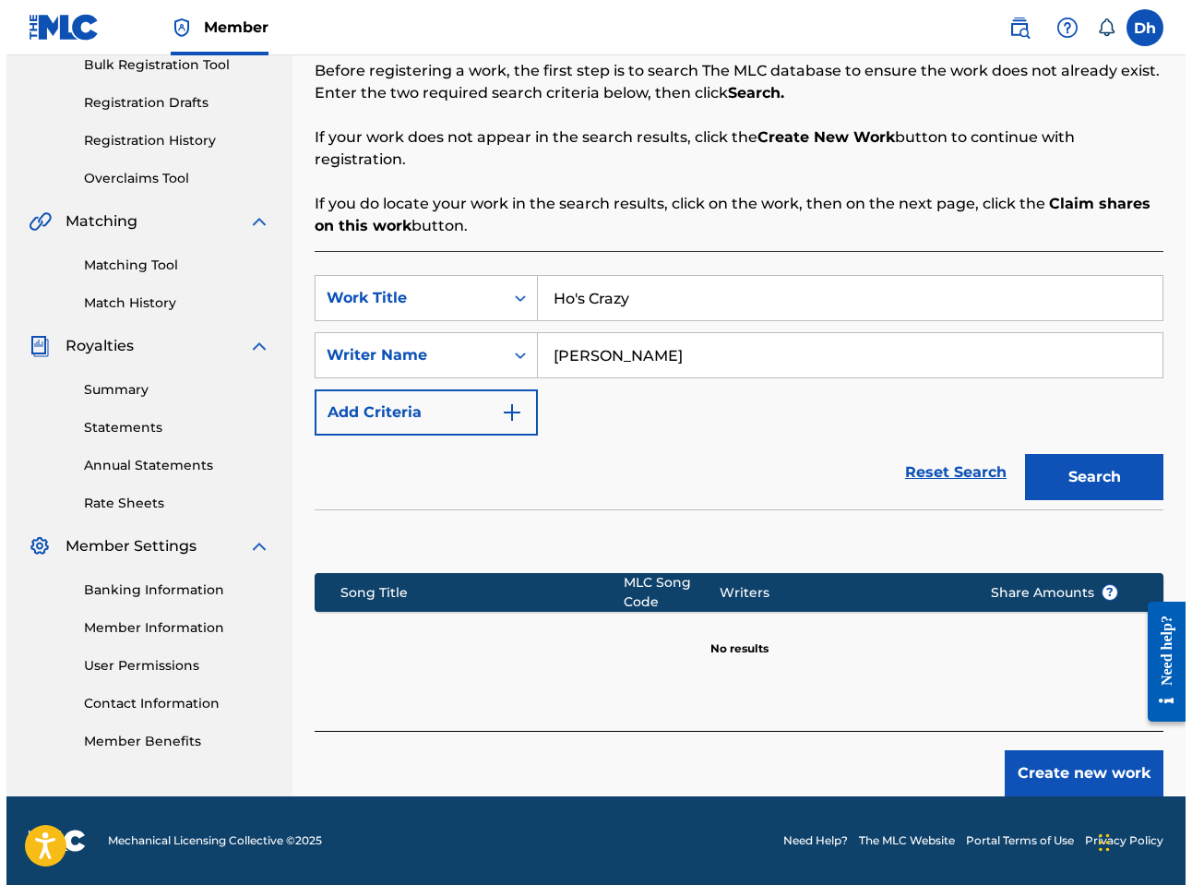
scroll to position [260, 0]
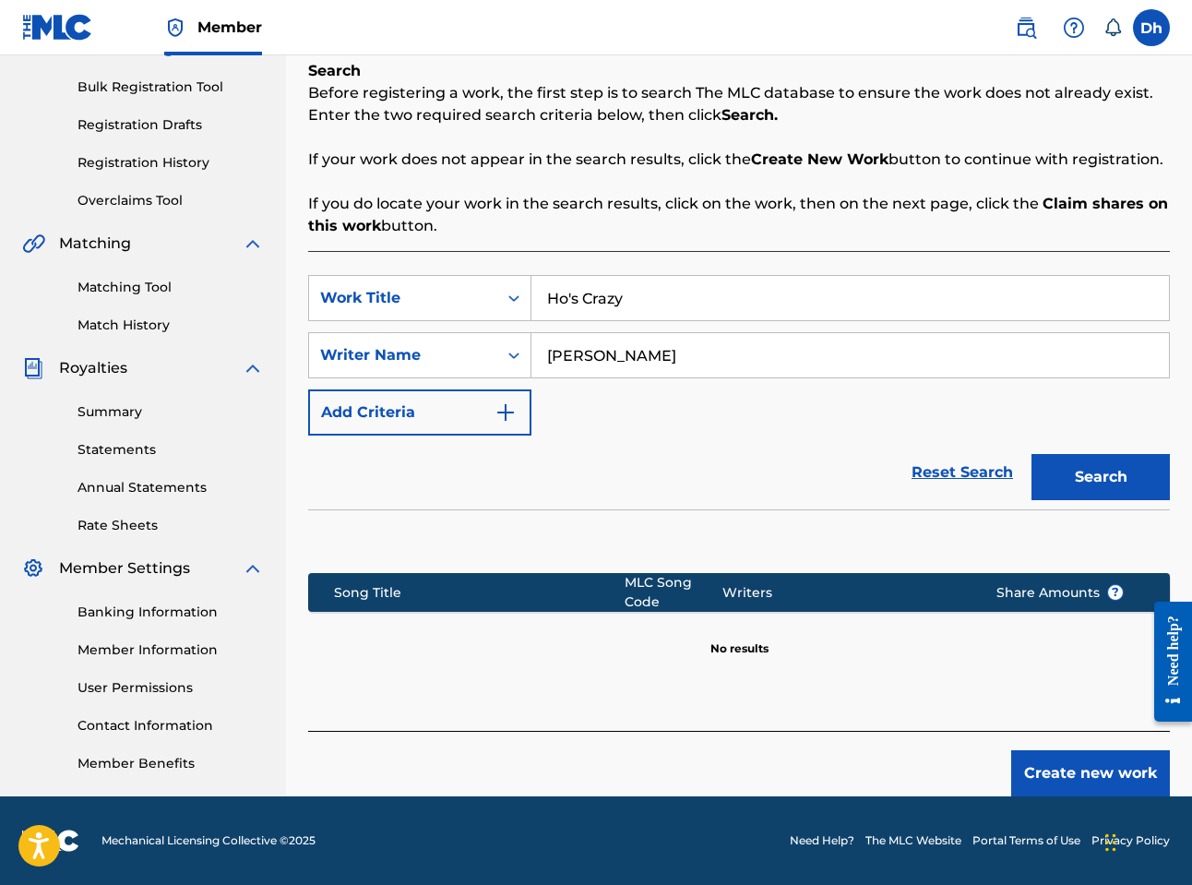
click at [398, 470] on button "Search" at bounding box center [1100, 477] width 138 height 46
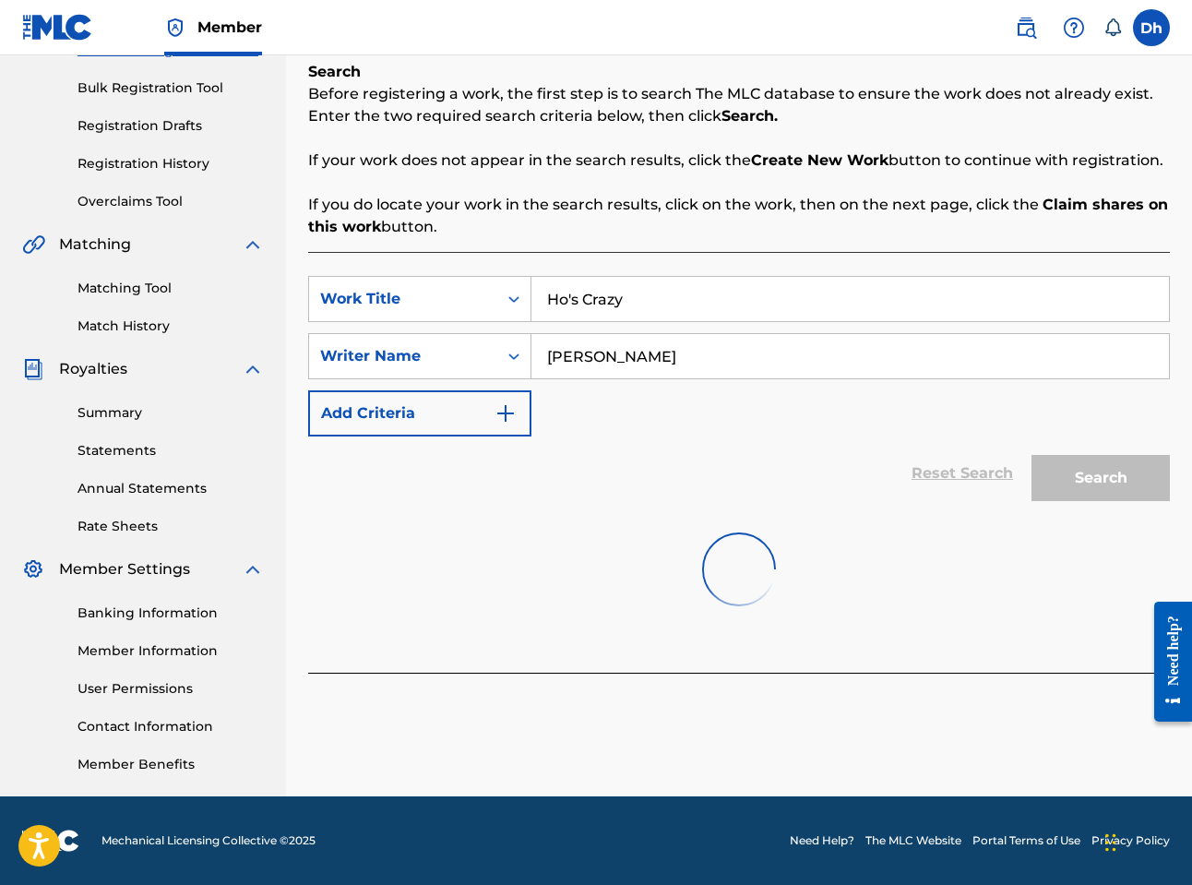
scroll to position [259, 0]
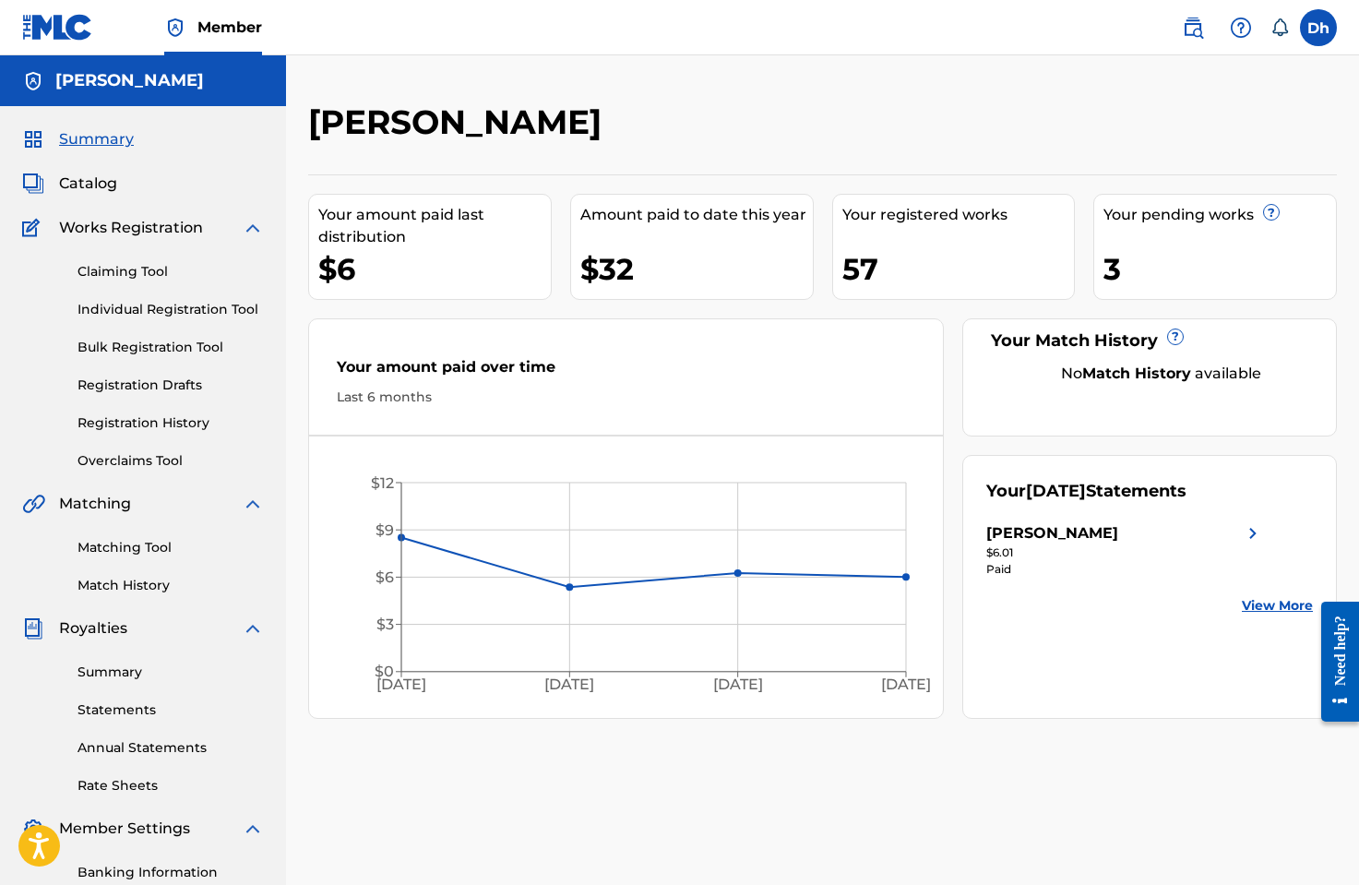
click at [137, 309] on link "Individual Registration Tool" at bounding box center [170, 309] width 186 height 19
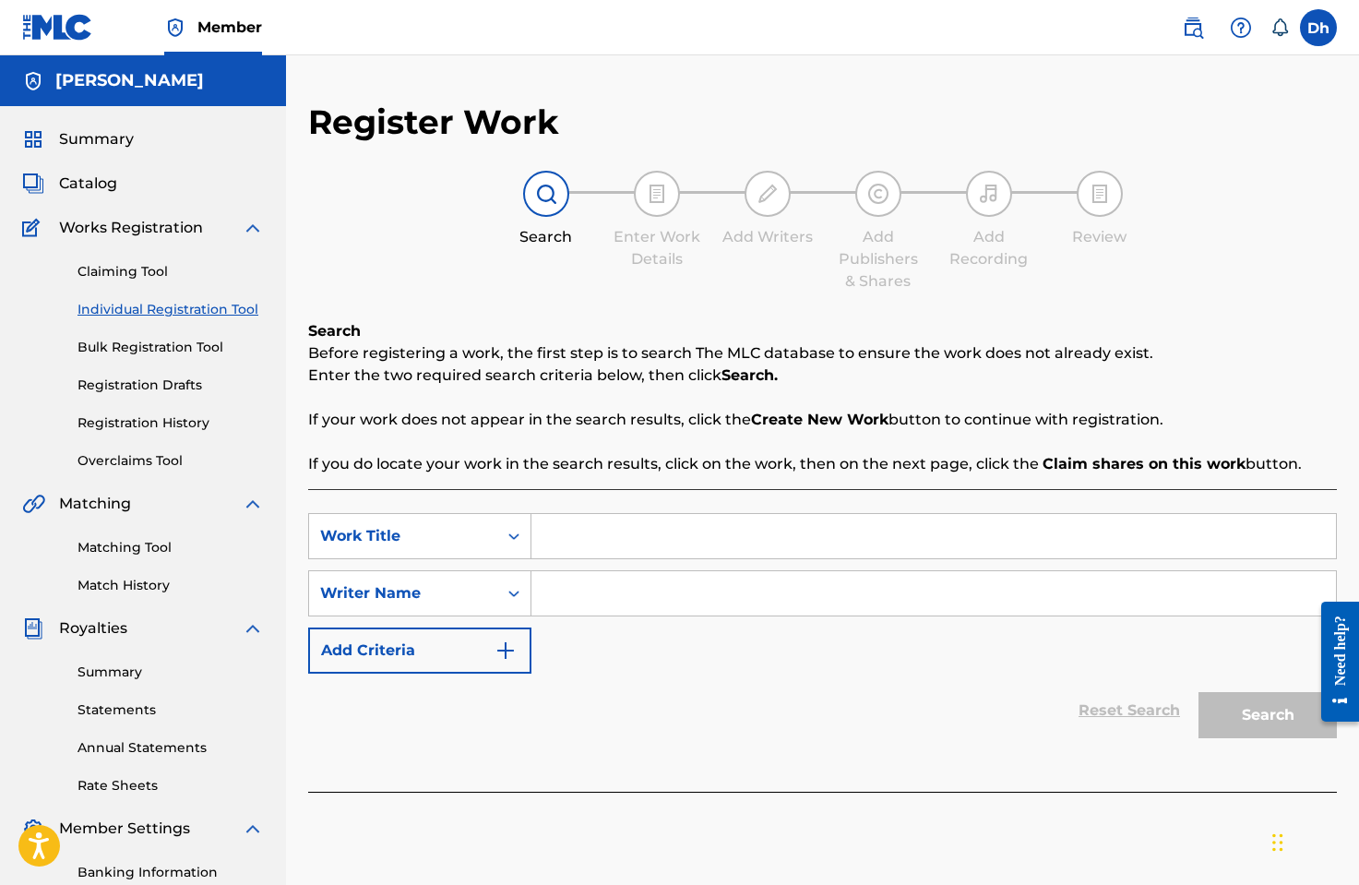
click at [554, 546] on input "Search Form" at bounding box center [933, 536] width 804 height 44
paste input "Ho's Crazy"
type input "Ho's Crazy"
click at [569, 594] on input "Search Form" at bounding box center [933, 593] width 804 height 44
type input "[PERSON_NAME]"
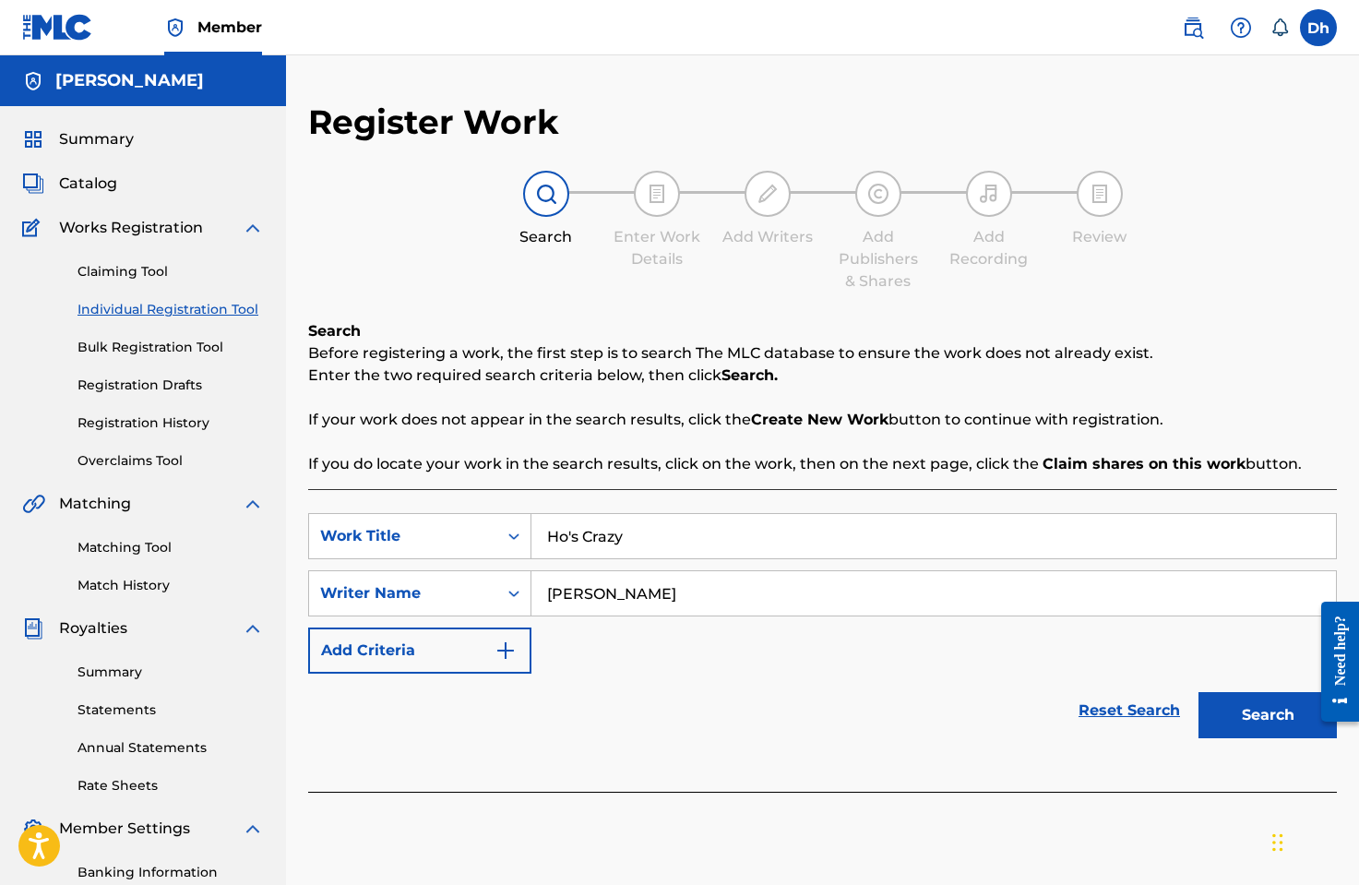
click at [1268, 708] on button "Search" at bounding box center [1267, 715] width 138 height 46
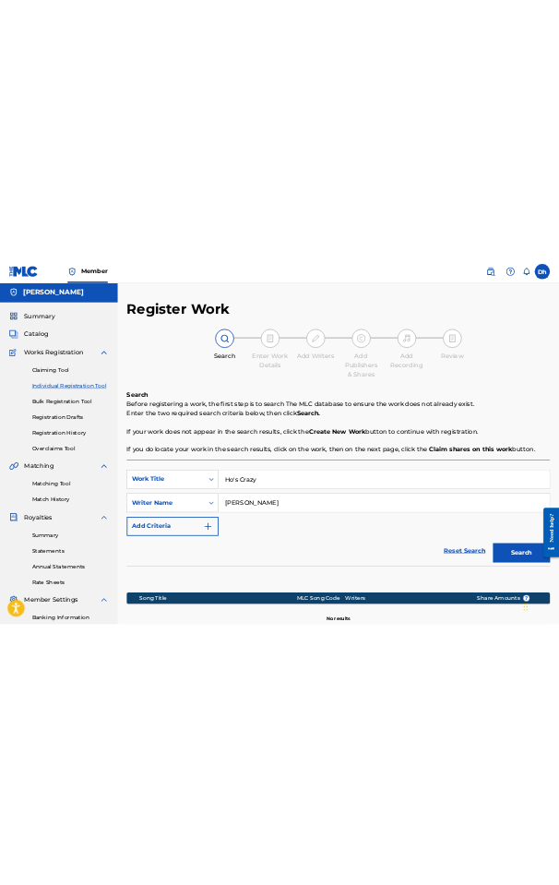
scroll to position [259, 0]
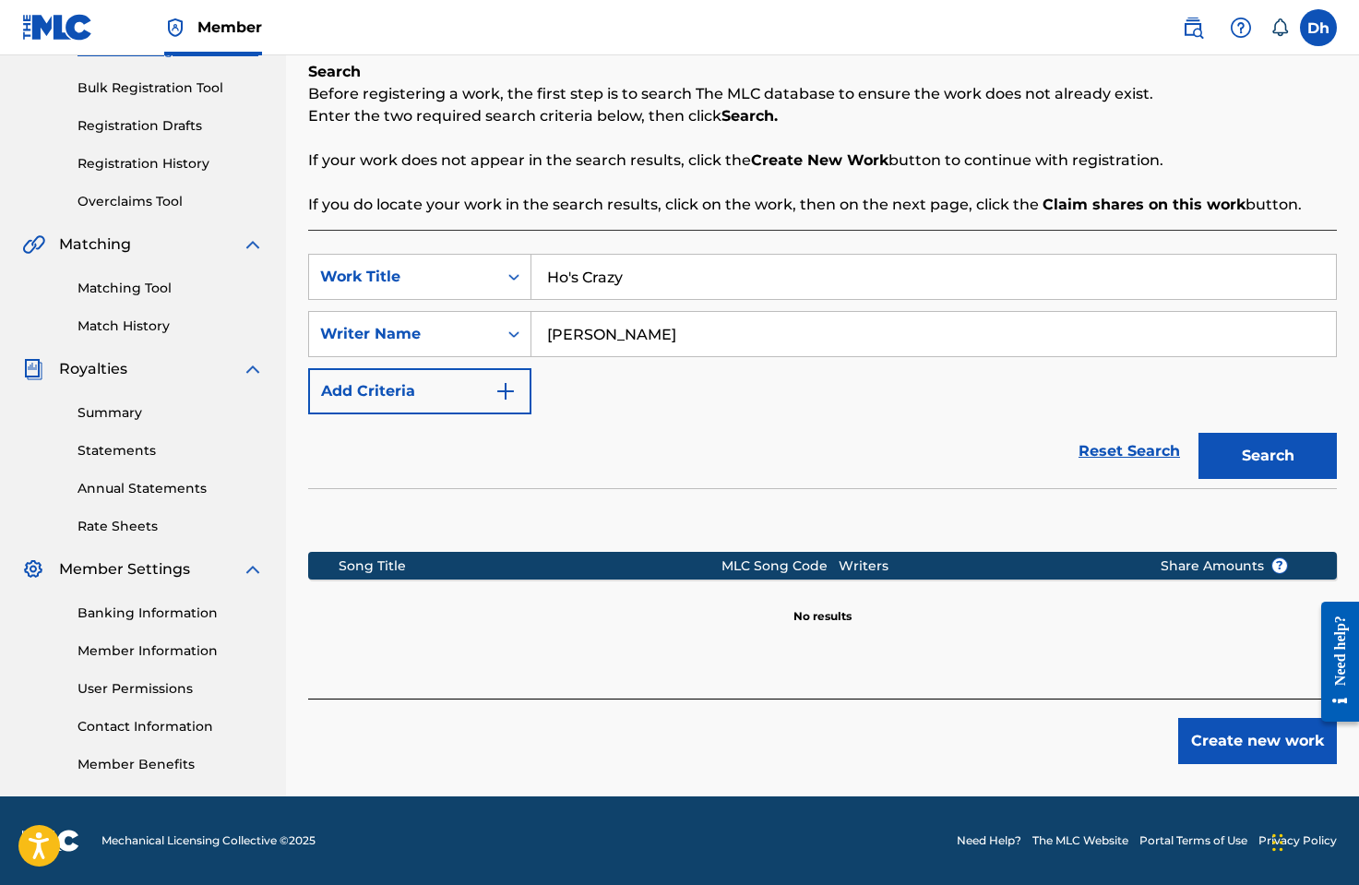
click at [1241, 736] on button "Create new work" at bounding box center [1257, 741] width 159 height 46
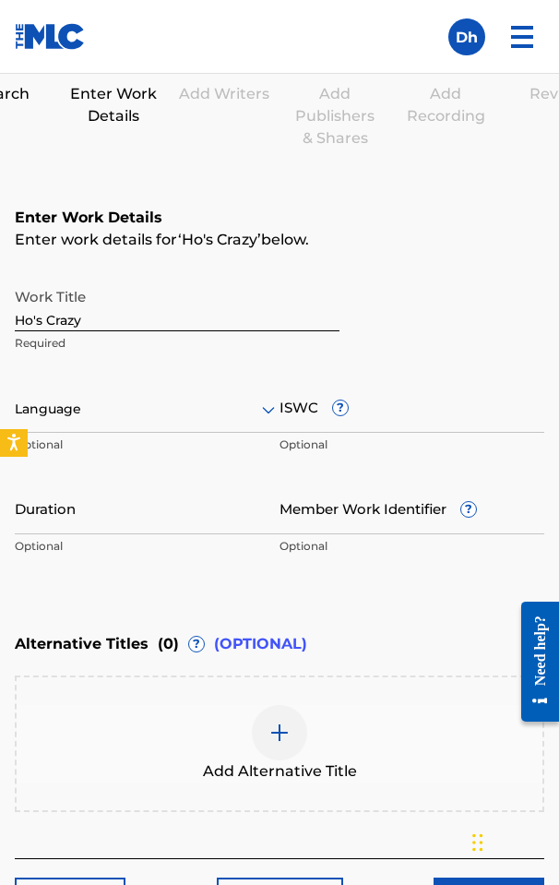
click at [40, 525] on input "Duration" at bounding box center [147, 508] width 265 height 53
paste input "02:53"
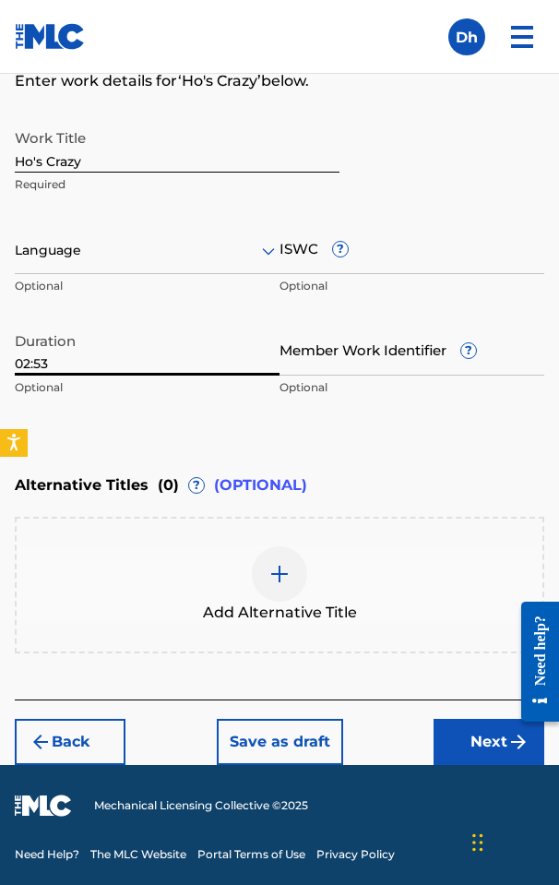
type input "02:53"
click at [481, 736] on button "Next" at bounding box center [489, 742] width 111 height 46
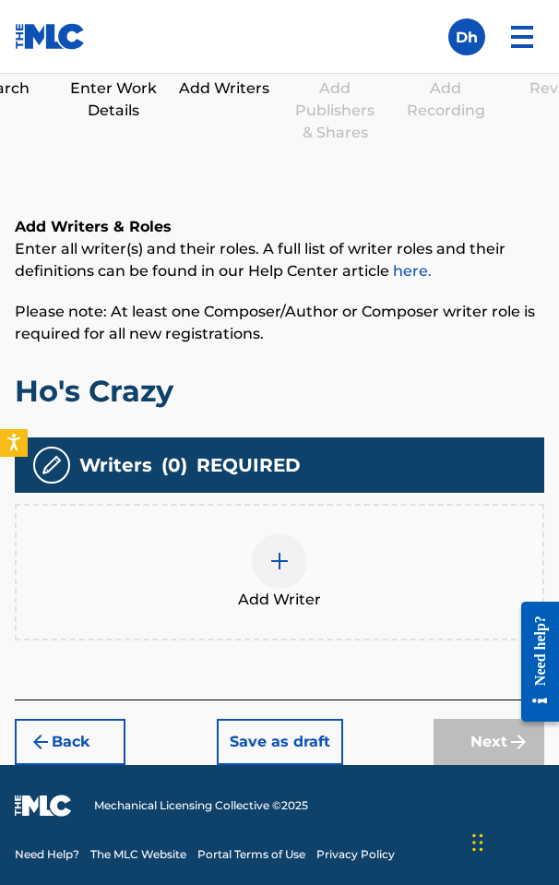
scroll to position [265, 0]
click at [281, 574] on div at bounding box center [279, 560] width 55 height 55
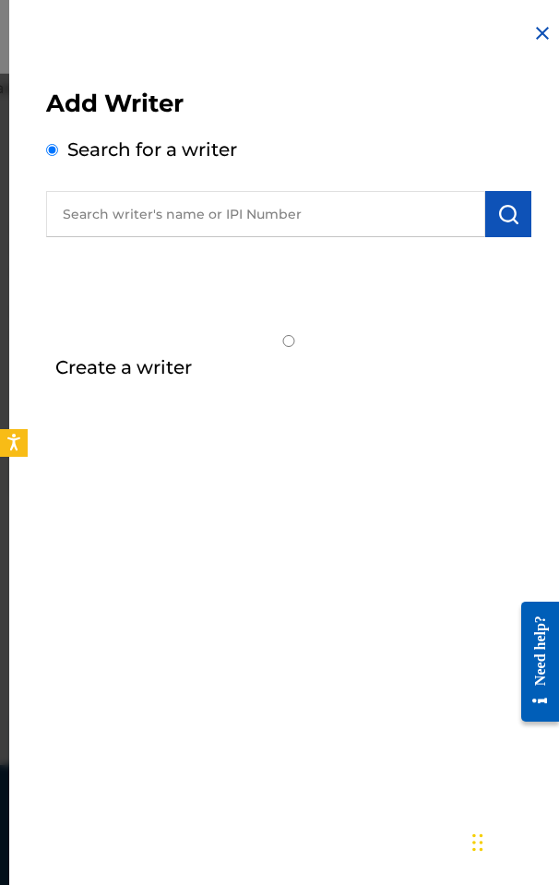
click at [100, 221] on input "text" at bounding box center [265, 214] width 439 height 46
click at [52, 341] on input "Create a writer" at bounding box center [288, 341] width 485 height 12
radio input "false"
radio input "true"
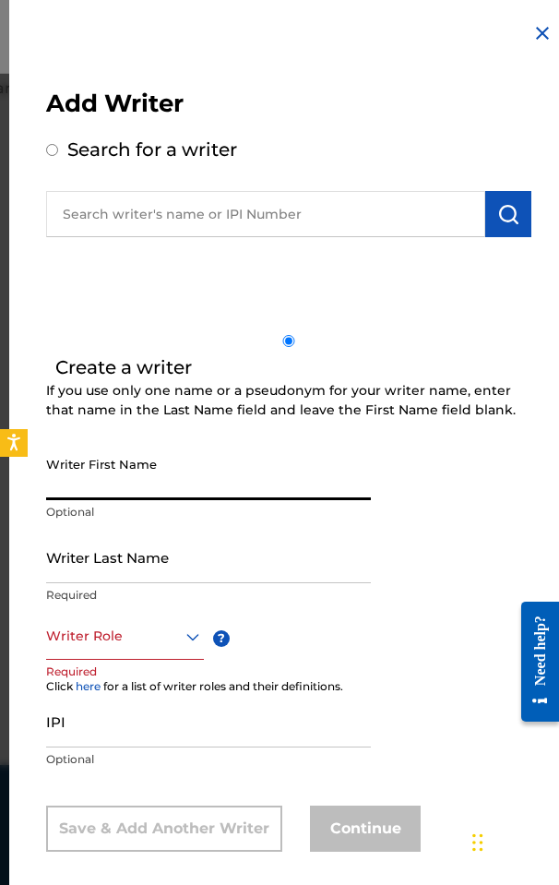
click at [97, 484] on input "Writer First Name" at bounding box center [208, 473] width 325 height 53
type input "[PERSON_NAME]"
click at [70, 566] on input "Writer Last Name" at bounding box center [208, 556] width 325 height 53
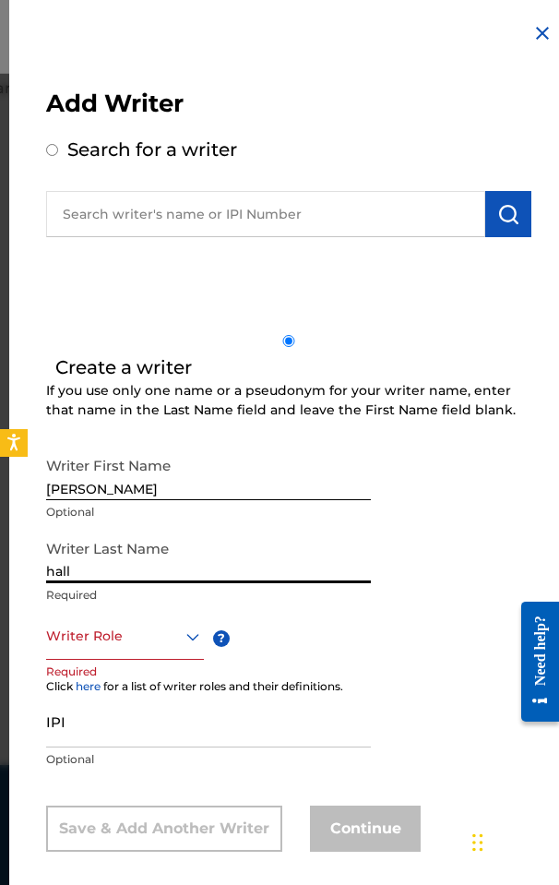
type input "hall"
click at [83, 645] on div "Writer Role" at bounding box center [125, 636] width 158 height 46
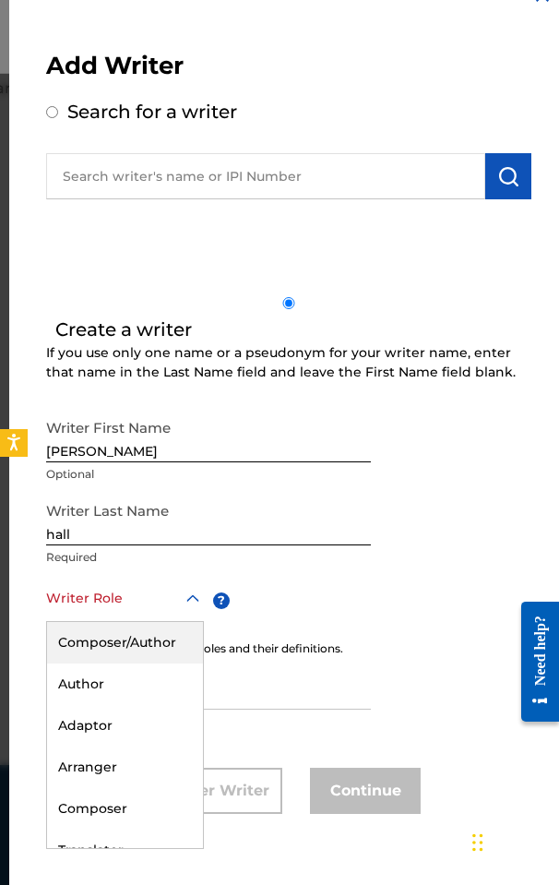
click at [86, 648] on div "Composer/Author" at bounding box center [125, 643] width 156 height 42
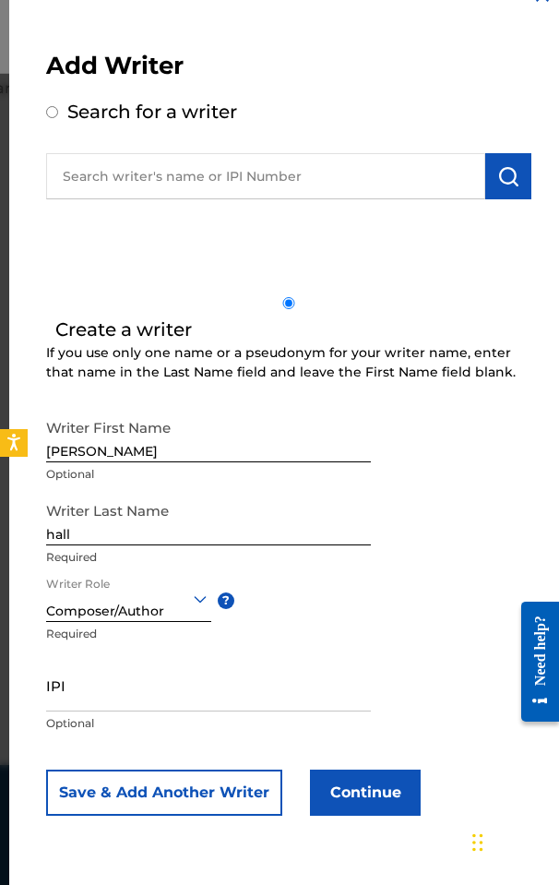
click at [381, 796] on button "Continue" at bounding box center [365, 792] width 111 height 46
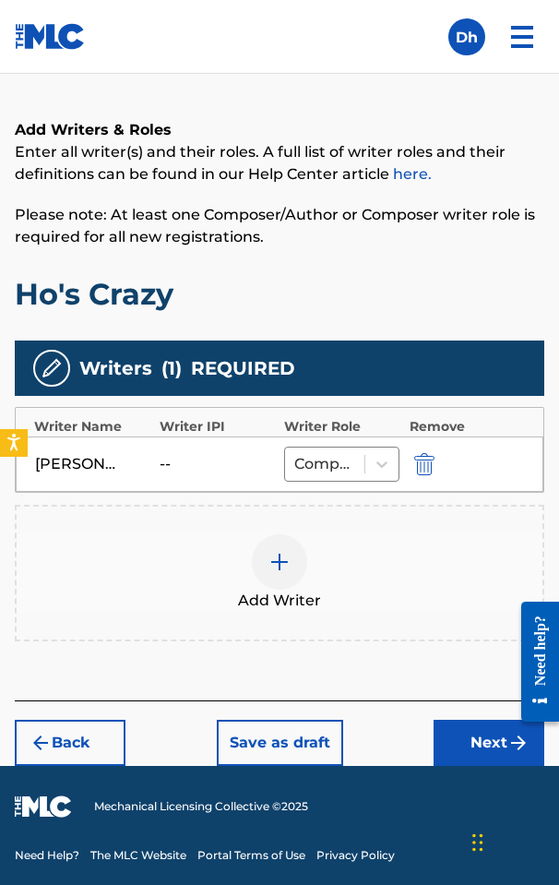
click at [506, 741] on button "Next" at bounding box center [489, 743] width 111 height 46
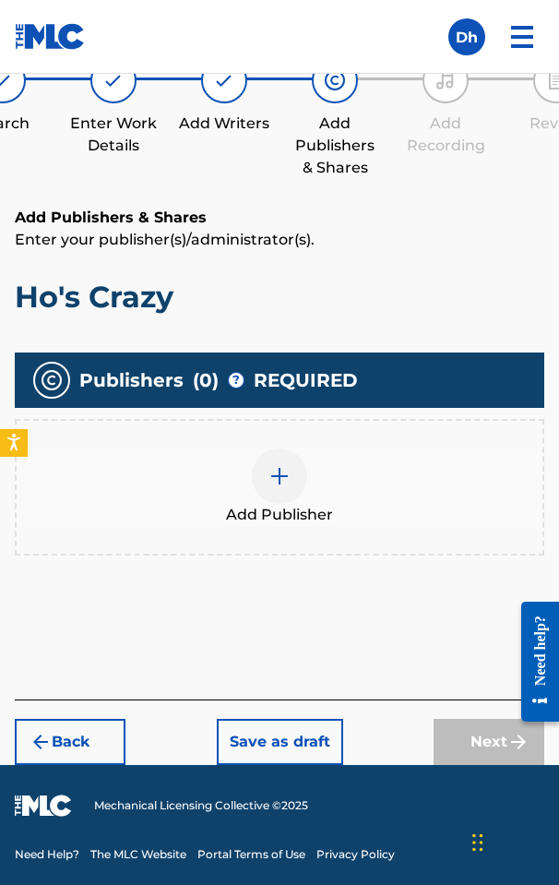
scroll to position [230, 0]
click at [275, 476] on img at bounding box center [279, 476] width 22 height 22
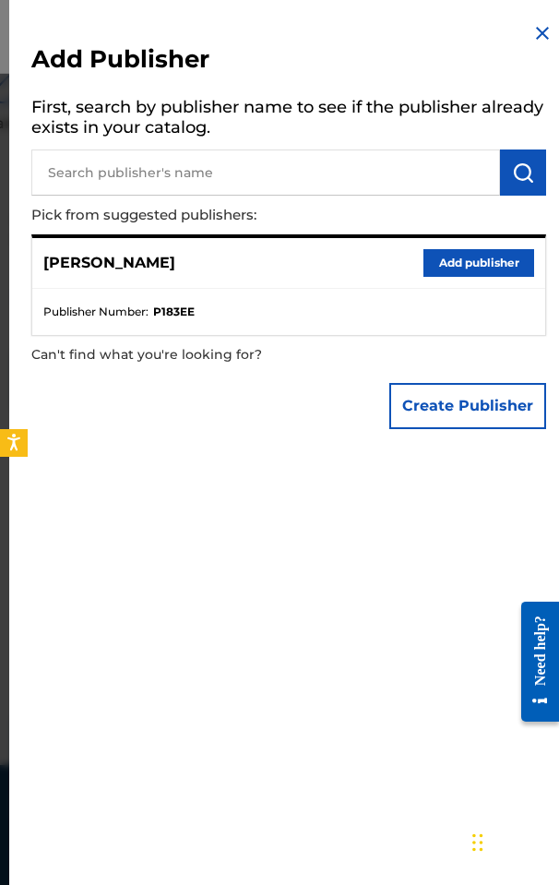
click at [475, 254] on button "Add publisher" at bounding box center [478, 263] width 111 height 28
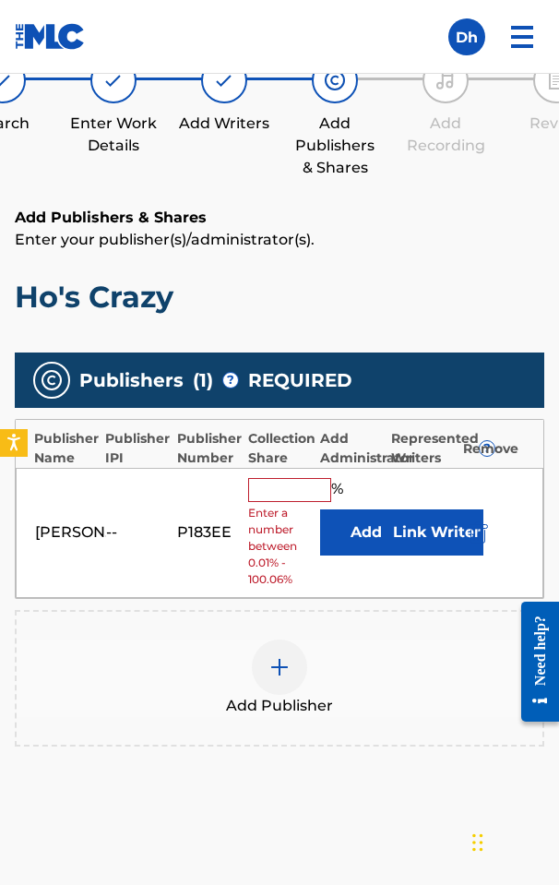
click at [295, 481] on input "text" at bounding box center [289, 490] width 83 height 24
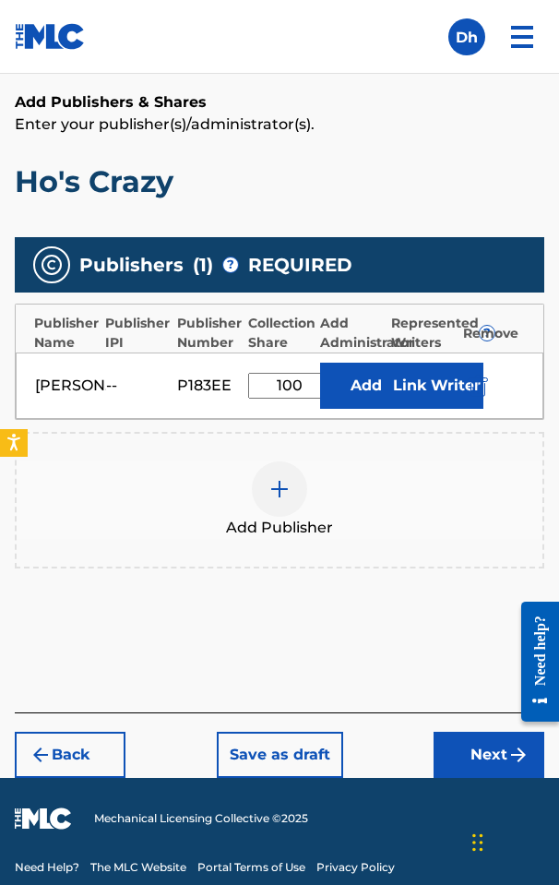
type input "100"
click at [497, 776] on button "Next" at bounding box center [489, 755] width 111 height 46
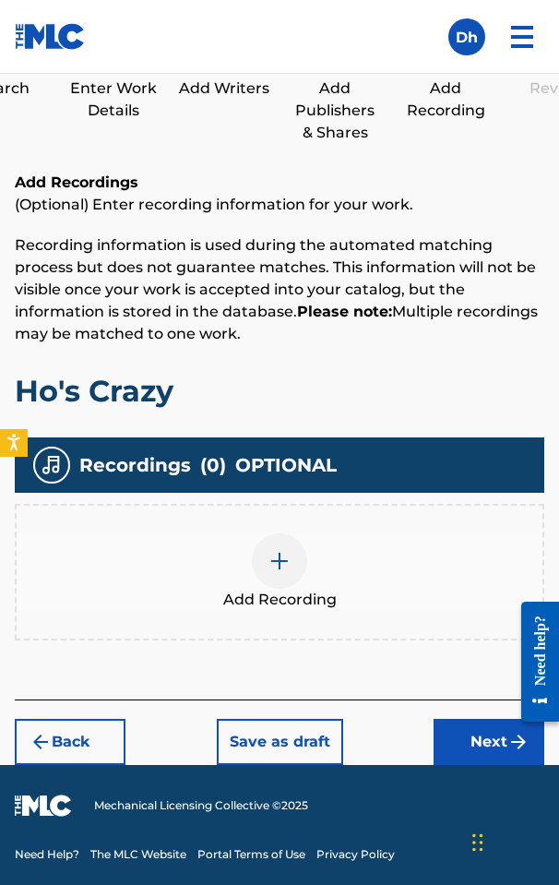
click at [480, 735] on button "Next" at bounding box center [489, 742] width 111 height 46
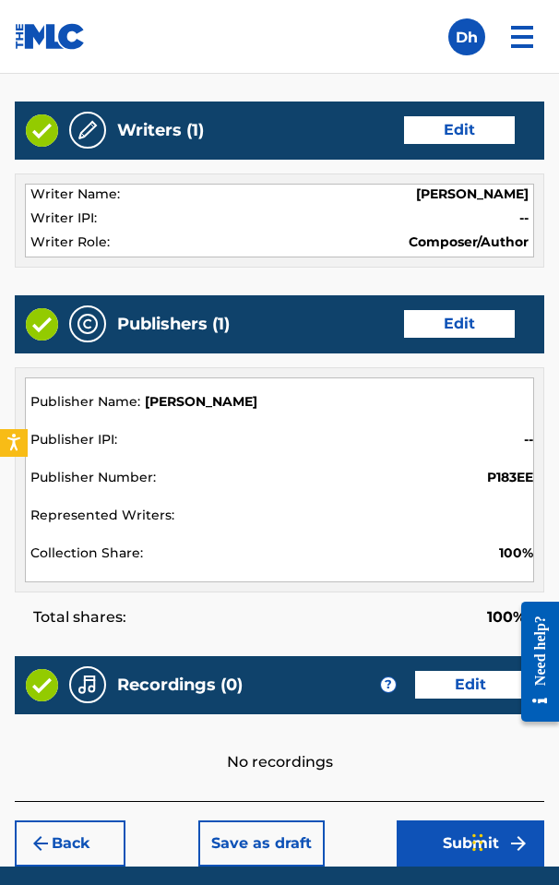
scroll to position [938, 0]
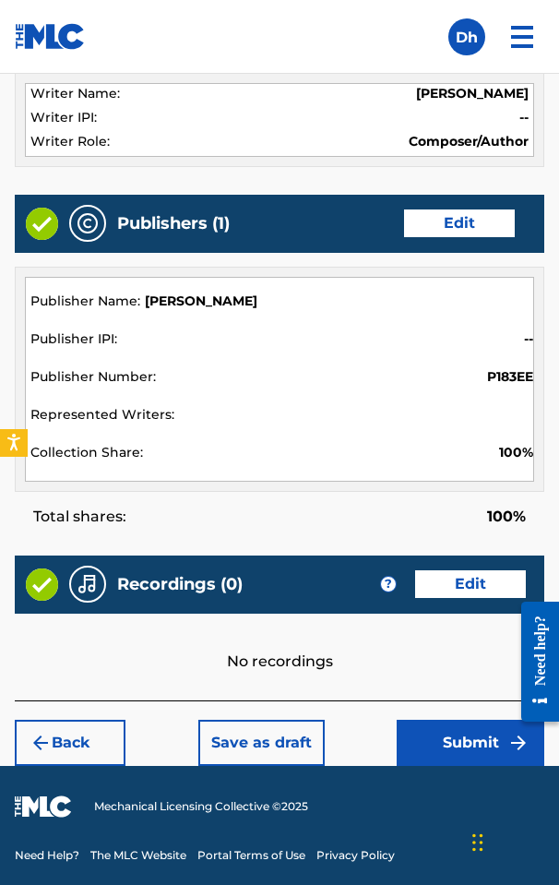
click at [451, 739] on button "Submit" at bounding box center [471, 743] width 148 height 46
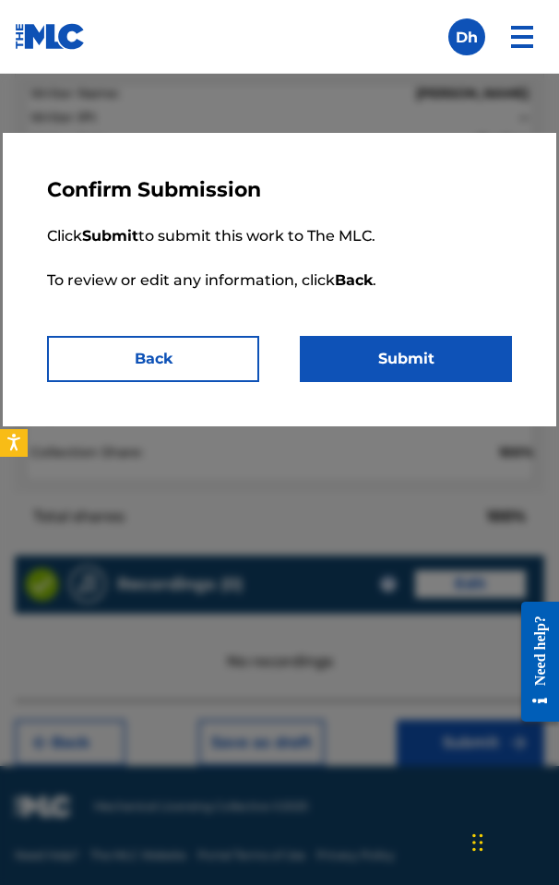
click at [400, 354] on button "Submit" at bounding box center [406, 359] width 212 height 46
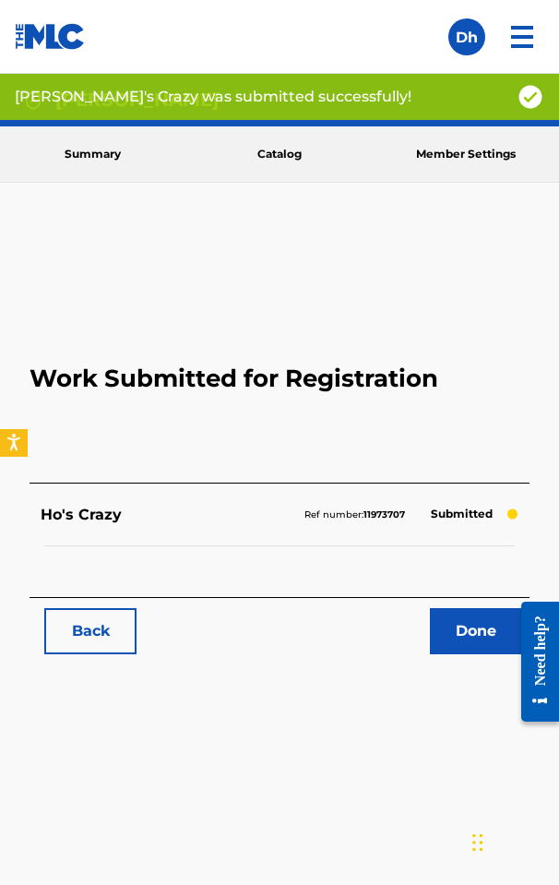
click at [474, 633] on link "Done" at bounding box center [476, 631] width 92 height 46
